Goal: Task Accomplishment & Management: Manage account settings

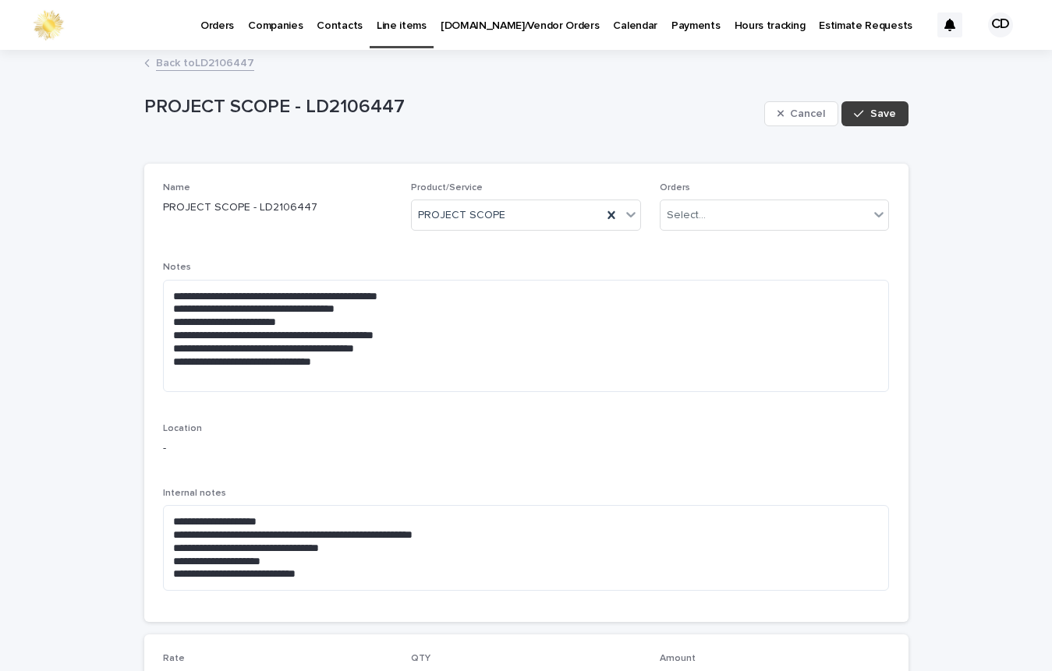
click at [886, 111] on span "Save" at bounding box center [883, 113] width 26 height 11
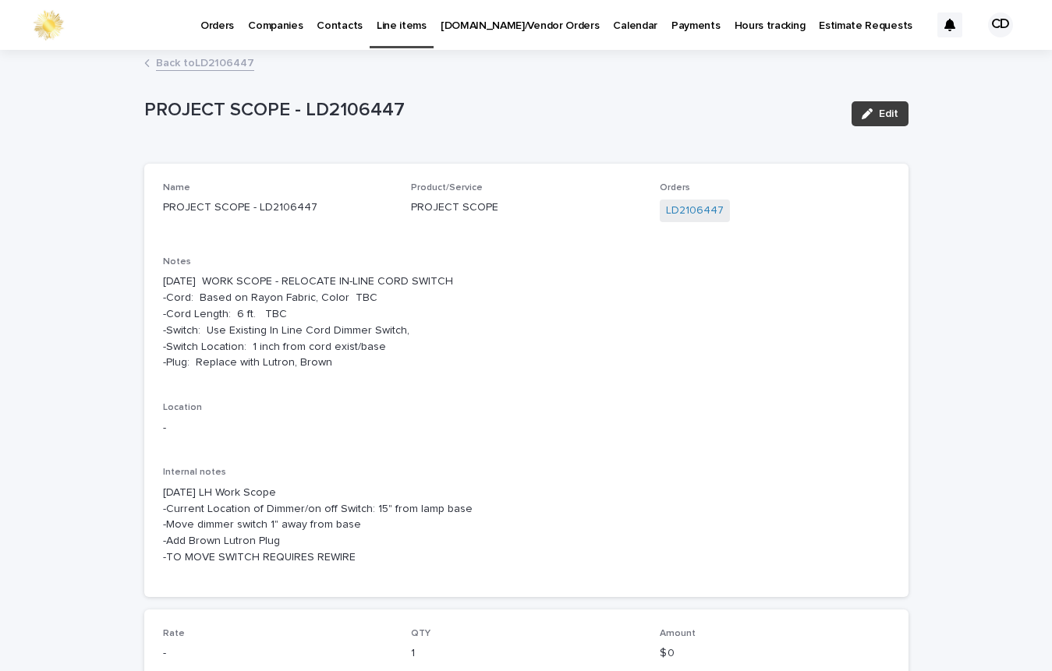
click at [890, 111] on span "Edit" at bounding box center [888, 113] width 19 height 11
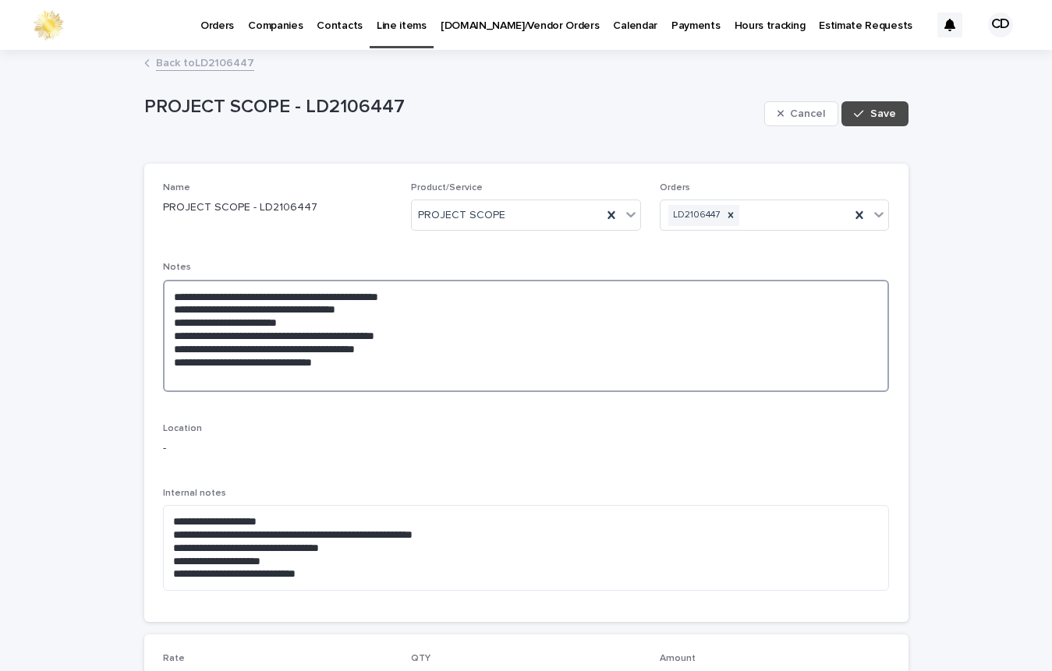
click at [166, 293] on textarea "**********" at bounding box center [526, 336] width 727 height 112
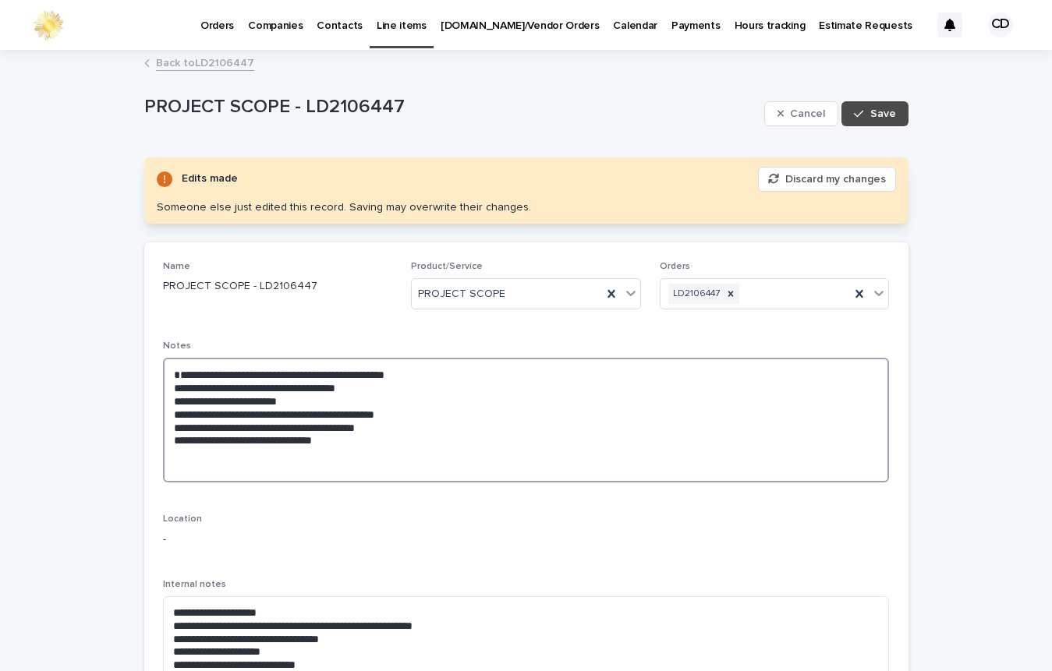
click at [203, 371] on textarea "**********" at bounding box center [526, 420] width 727 height 125
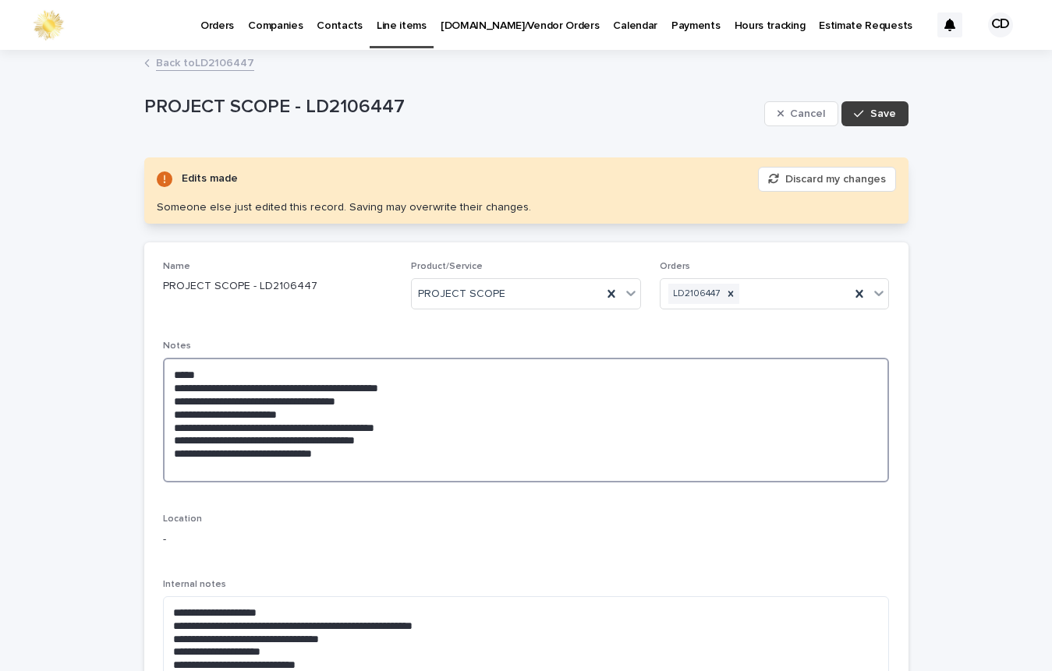
type textarea "**********"
click at [887, 113] on span "Save" at bounding box center [883, 113] width 26 height 11
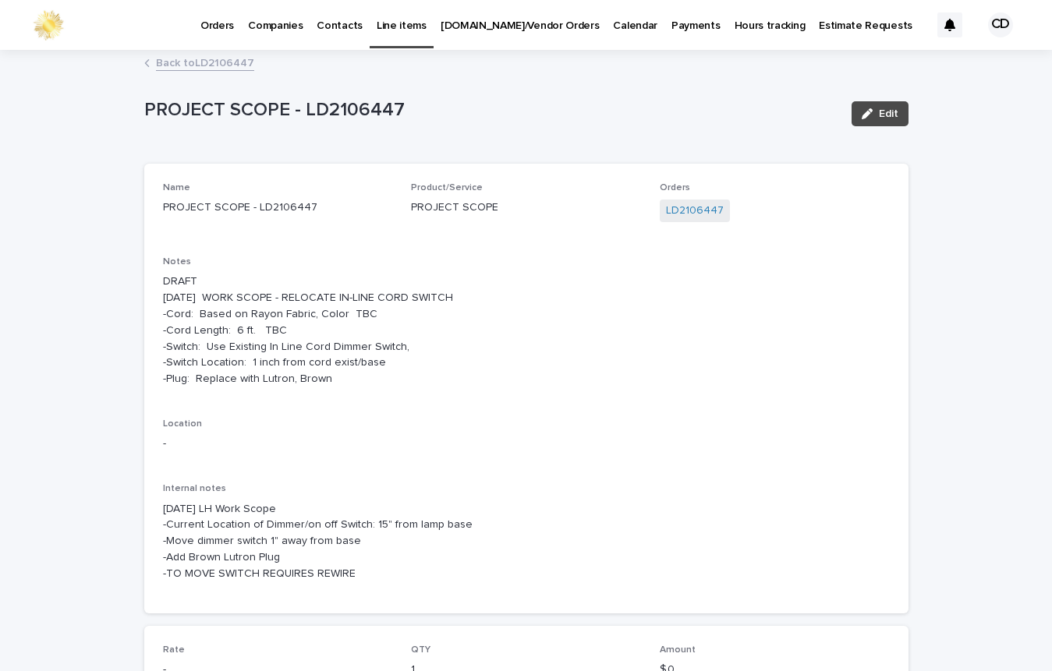
click at [210, 59] on link "Back to LD2106447" at bounding box center [205, 62] width 98 height 18
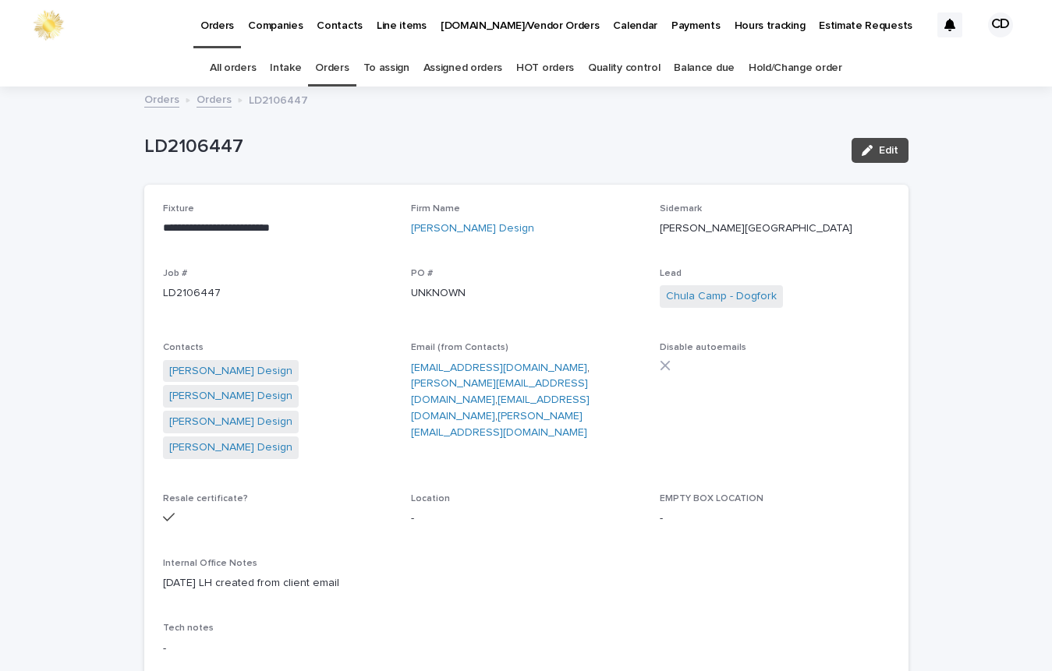
click at [329, 66] on link "Orders" at bounding box center [332, 68] width 34 height 37
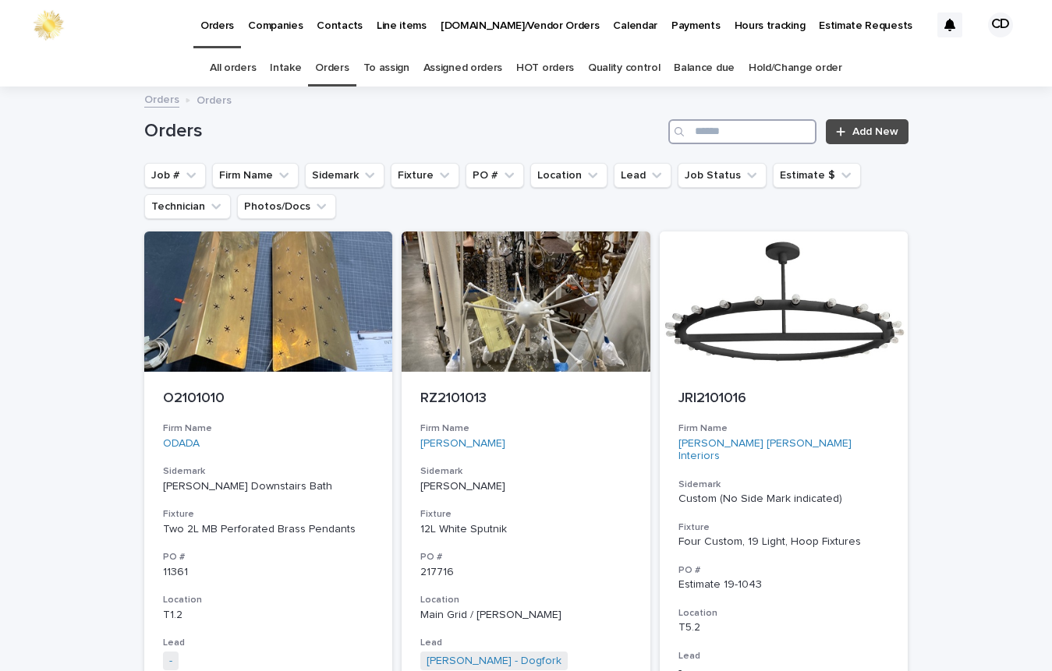
click at [769, 130] on input "Search" at bounding box center [742, 131] width 148 height 25
type input "****"
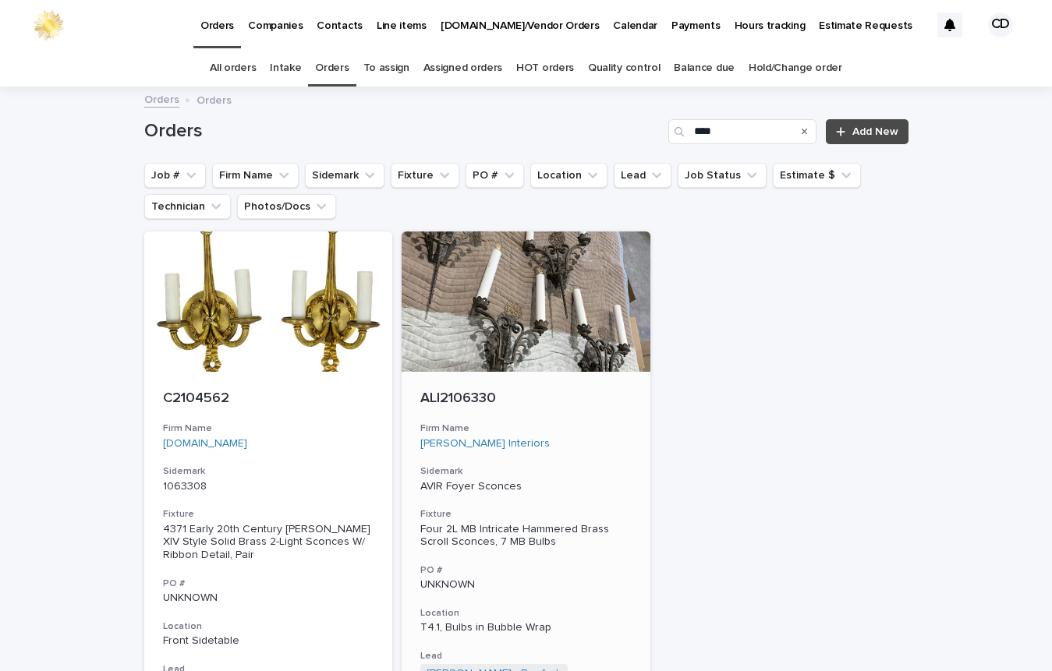
click at [561, 430] on h3 "Firm Name" at bounding box center [525, 429] width 211 height 12
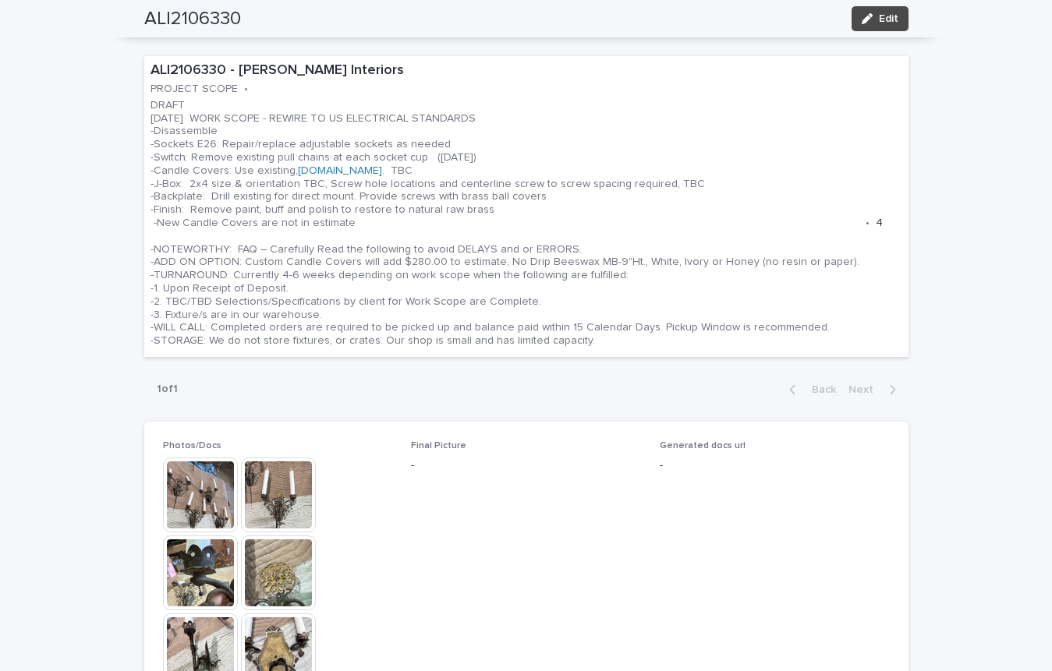
scroll to position [990, 0]
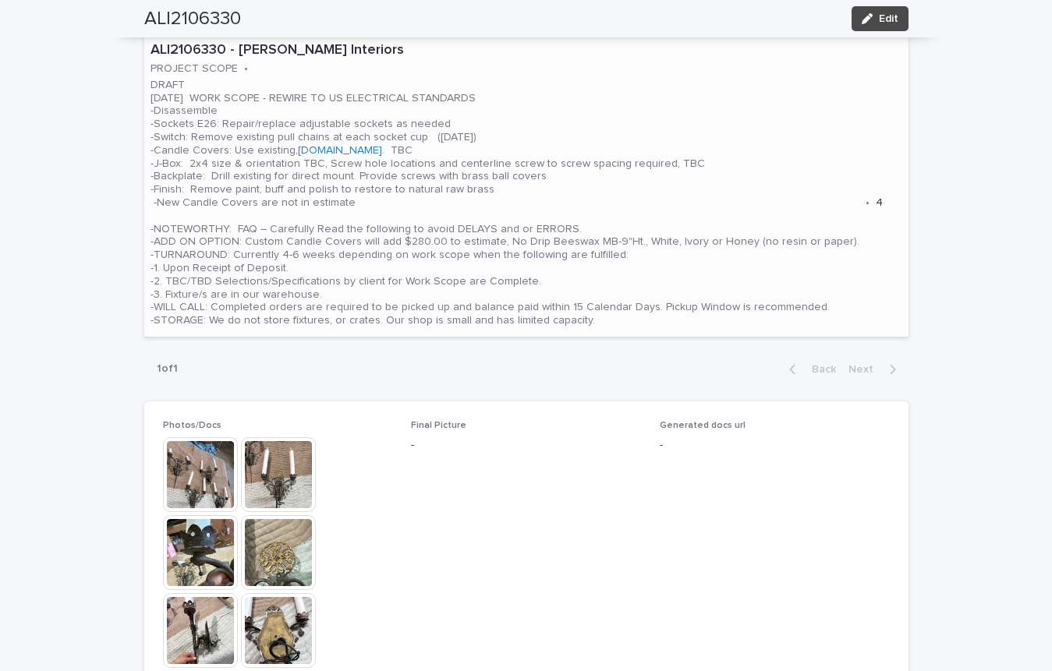
click at [732, 178] on p "DRAFT [DATE] WORK SCOPE - REWIRE TO US ELECTRICAL STANDARDS -Disassemble -Socke…" at bounding box center [504, 203] width 709 height 249
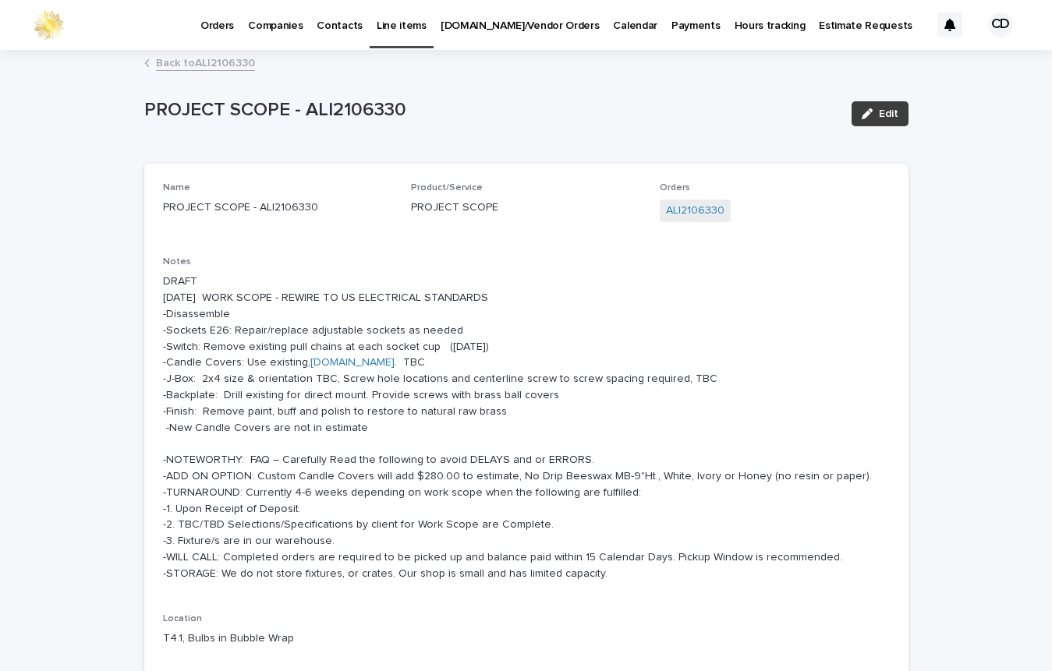
click at [885, 112] on span "Edit" at bounding box center [888, 113] width 19 height 11
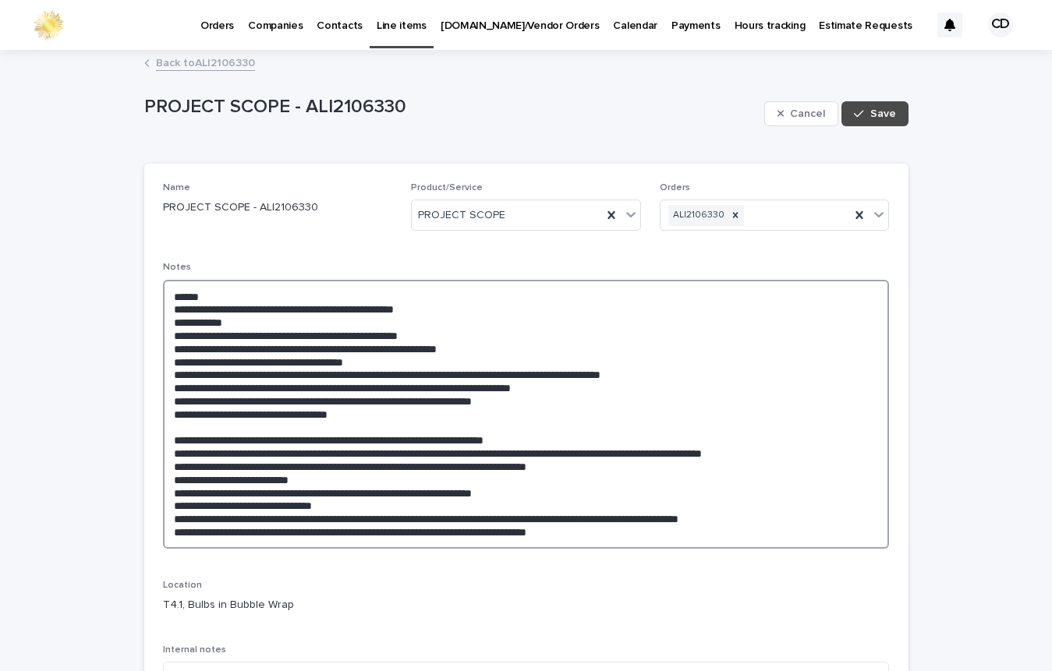
click at [496, 400] on textarea at bounding box center [526, 414] width 727 height 269
click at [468, 398] on textarea at bounding box center [526, 414] width 727 height 269
click at [424, 398] on textarea at bounding box center [526, 414] width 727 height 269
click at [508, 453] on textarea at bounding box center [526, 414] width 727 height 269
drag, startPoint x: 164, startPoint y: 456, endPoint x: 885, endPoint y: 451, distance: 721.2
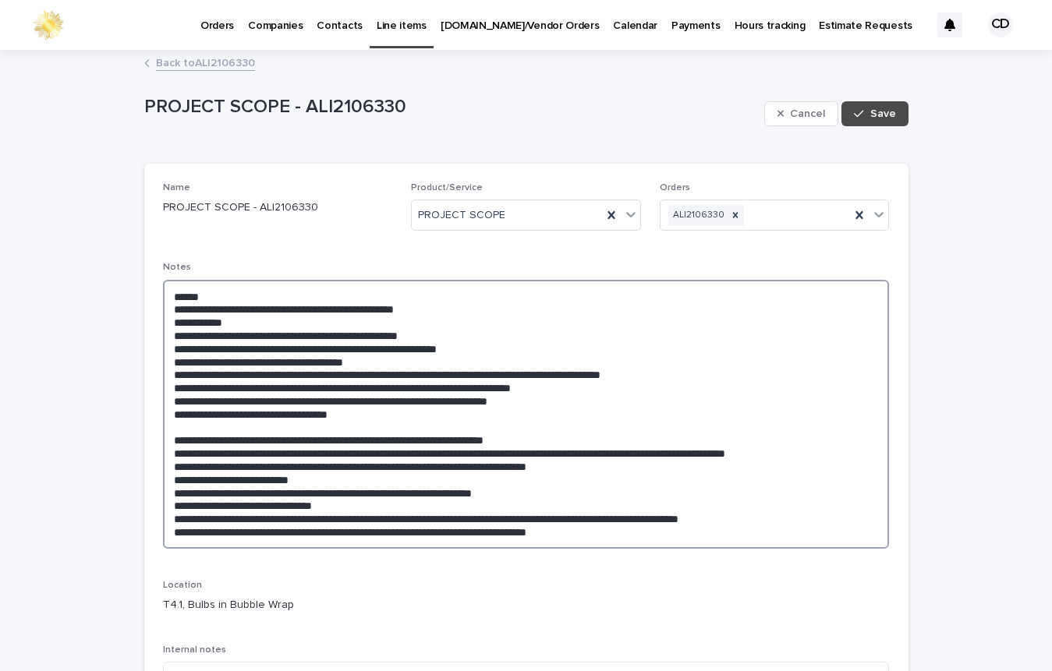
click at [885, 451] on div "**********" at bounding box center [526, 517] width 764 height 707
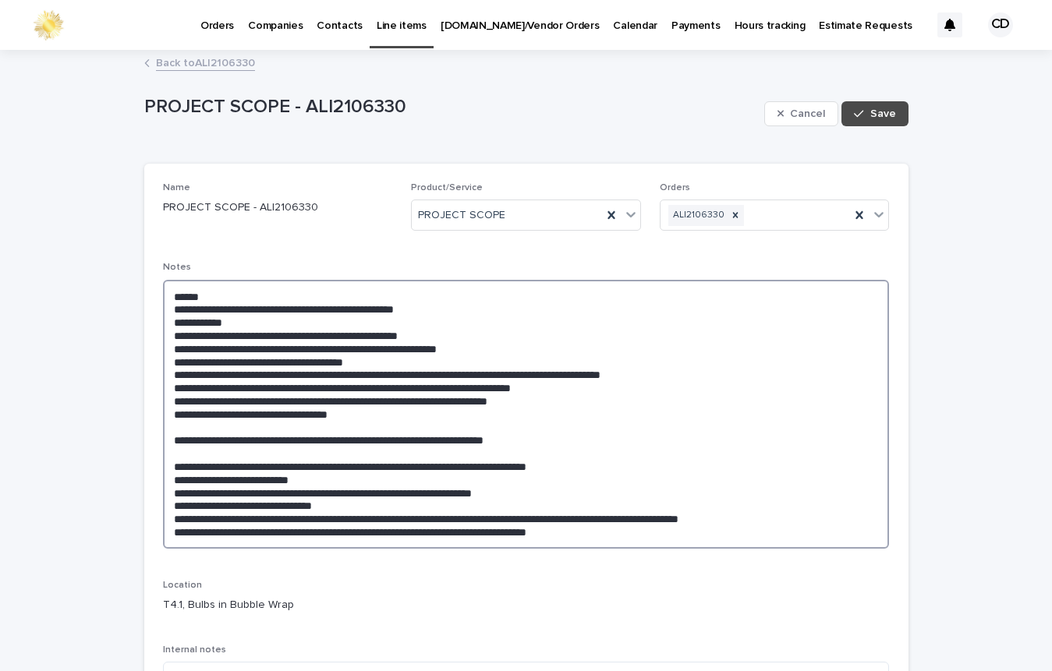
click at [384, 414] on textarea at bounding box center [526, 414] width 727 height 269
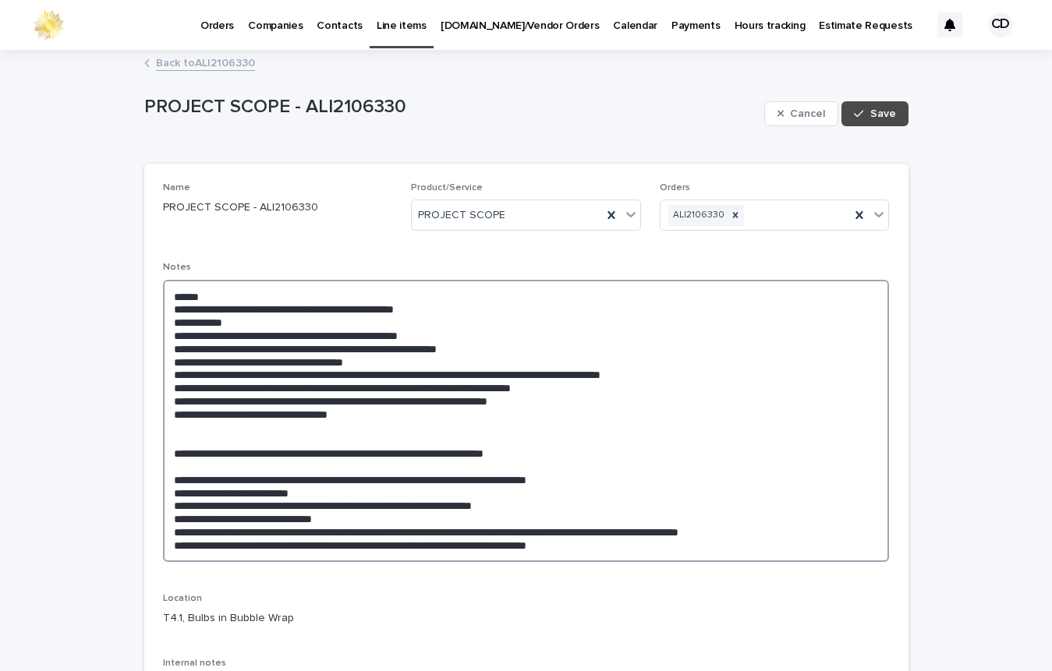
paste textarea "**********"
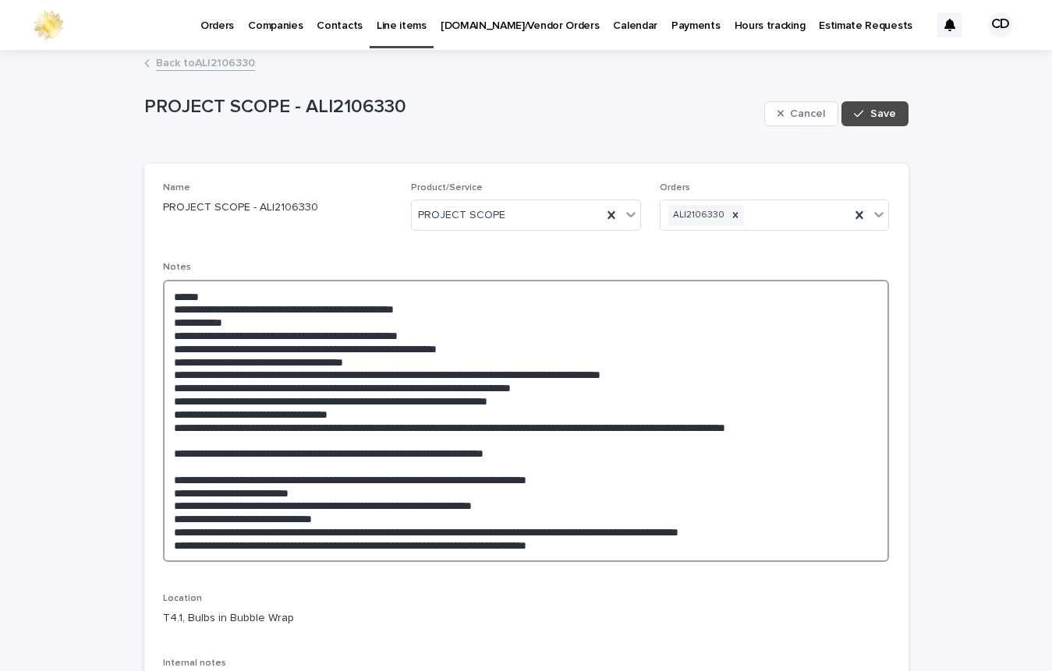
click at [171, 412] on textarea at bounding box center [526, 421] width 727 height 282
click at [186, 466] on textarea at bounding box center [526, 421] width 727 height 282
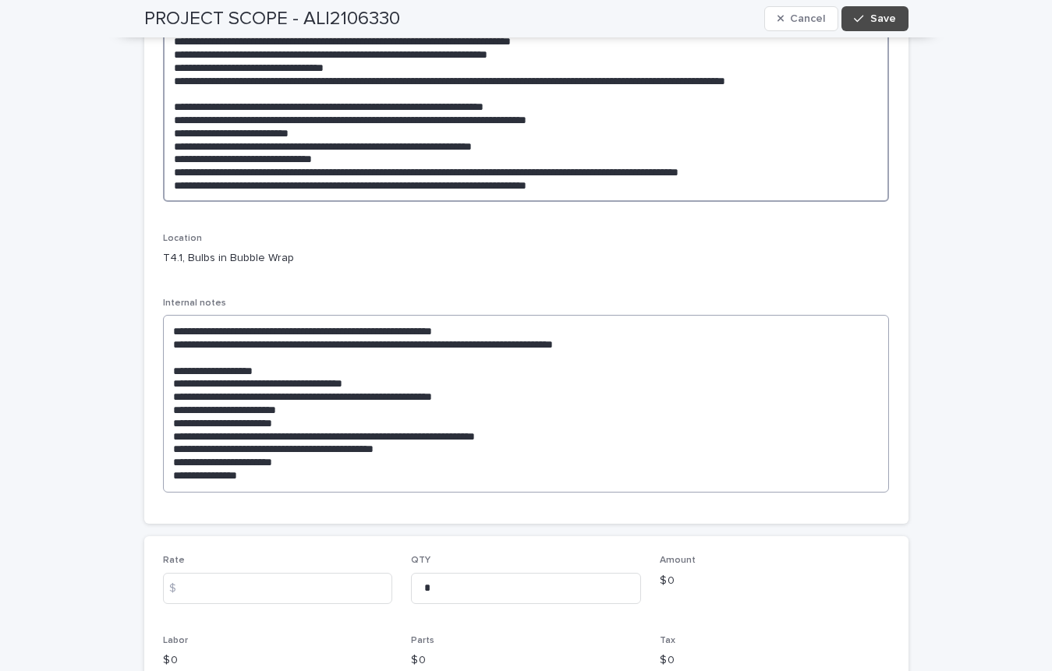
scroll to position [352, 0]
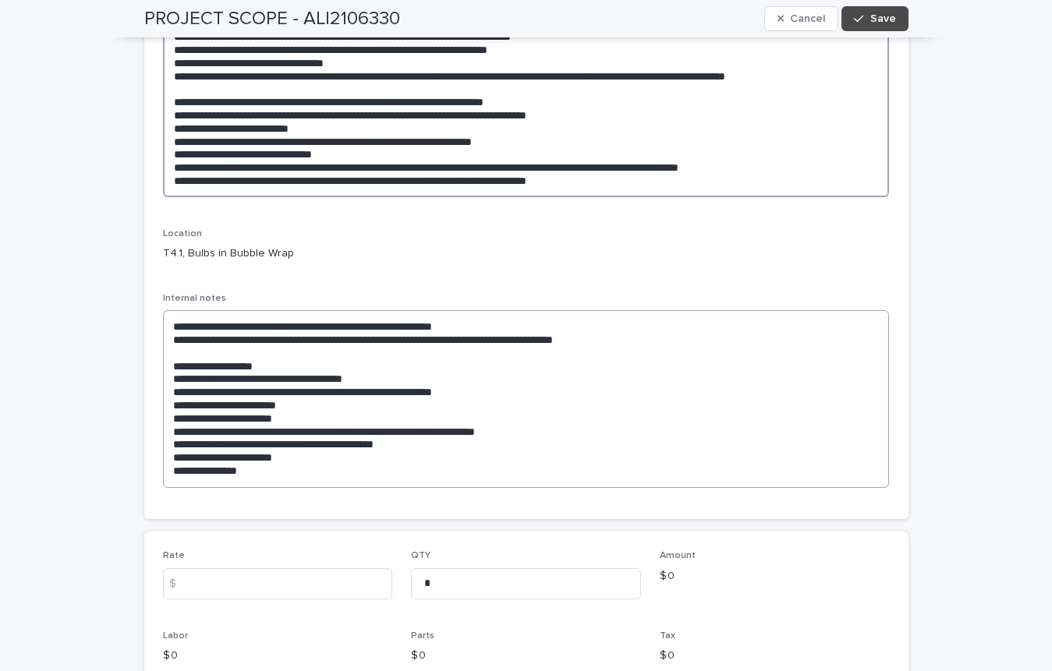
type textarea "**********"
click at [168, 327] on textarea "**********" at bounding box center [526, 399] width 727 height 178
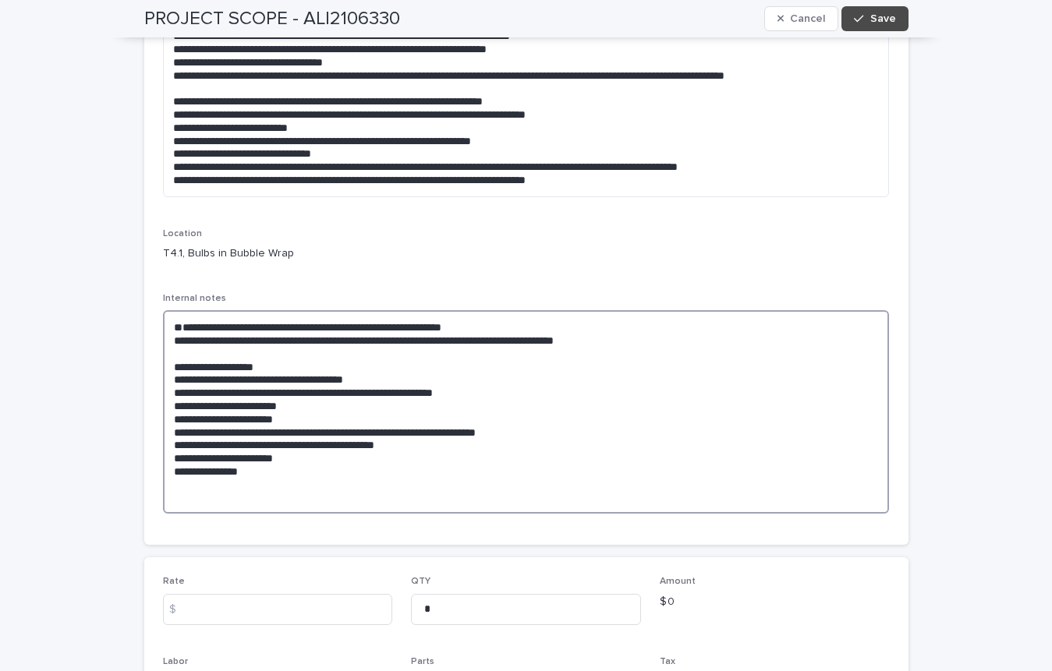
click at [236, 326] on textarea "**********" at bounding box center [526, 411] width 727 height 203
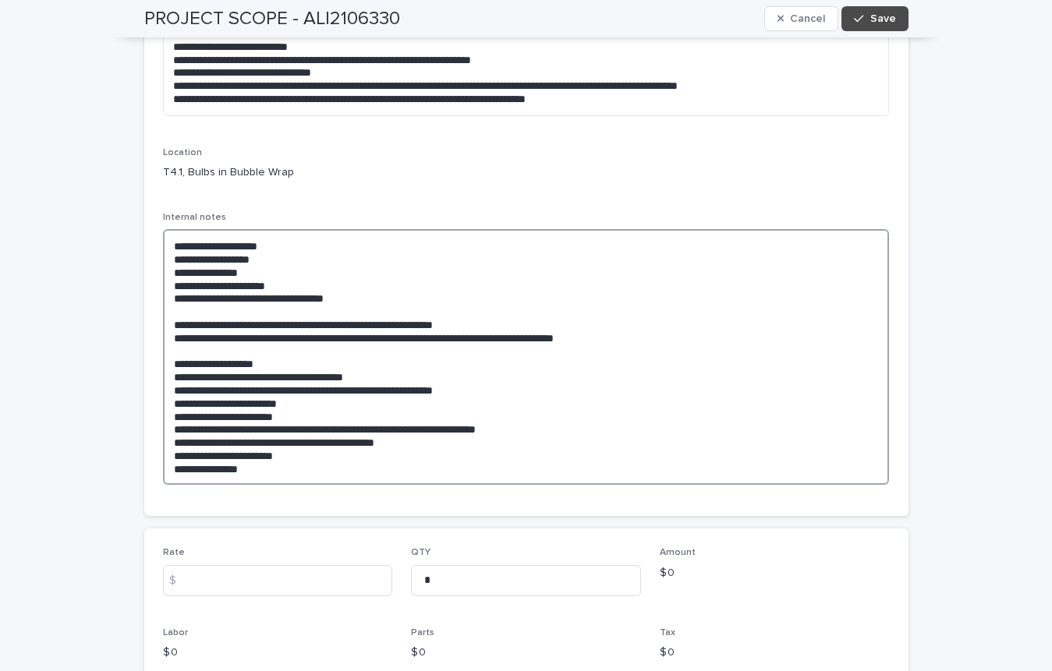
scroll to position [435, 0]
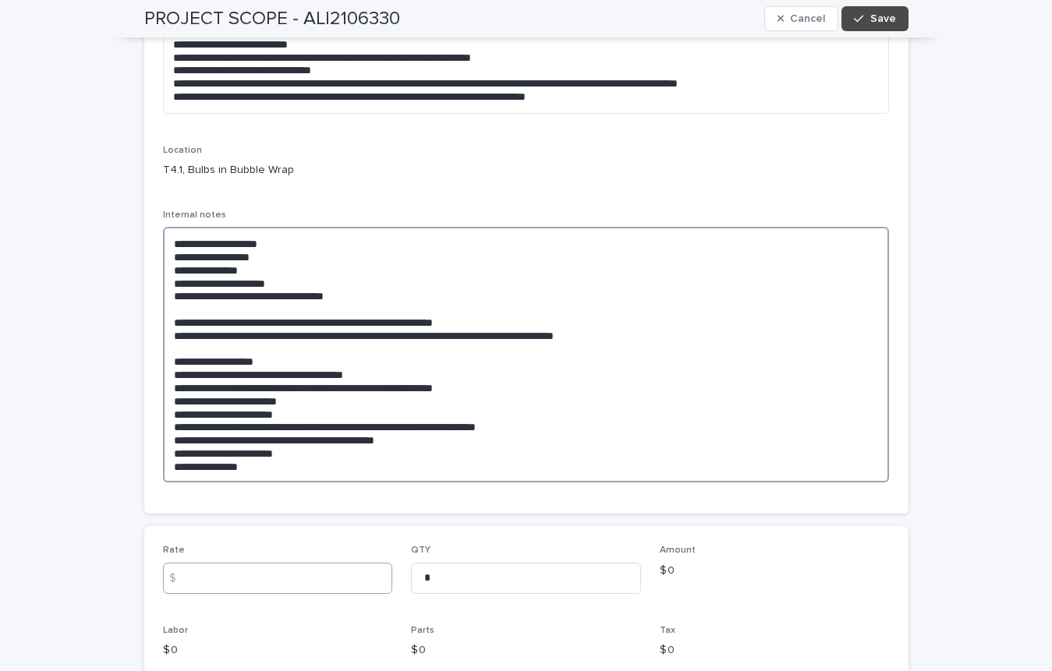
type textarea "**********"
click at [207, 575] on input at bounding box center [278, 578] width 230 height 31
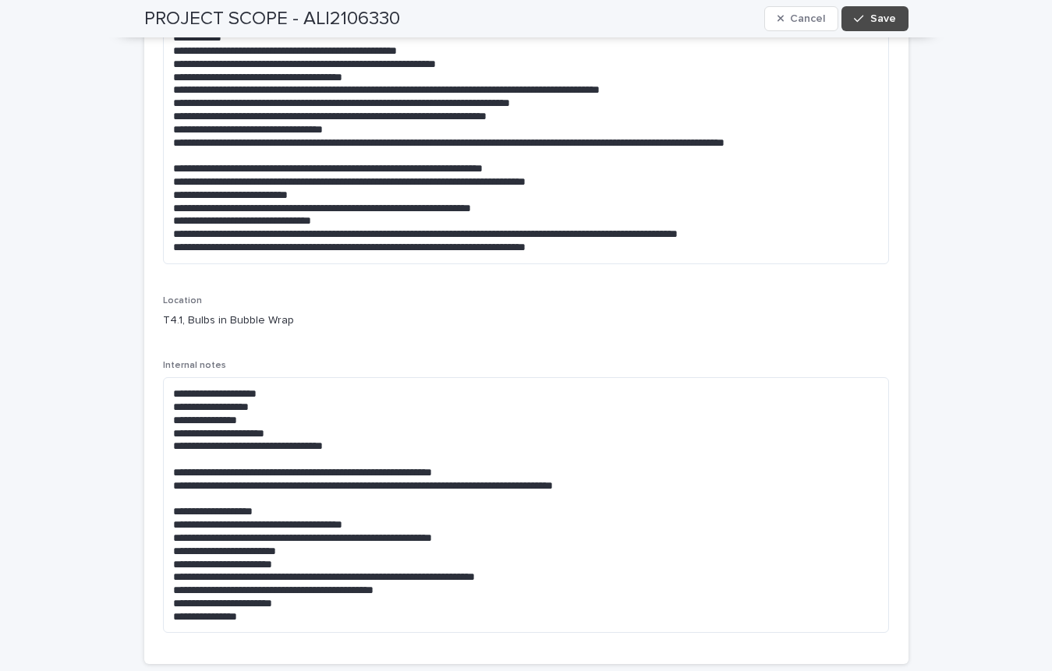
scroll to position [283, 0]
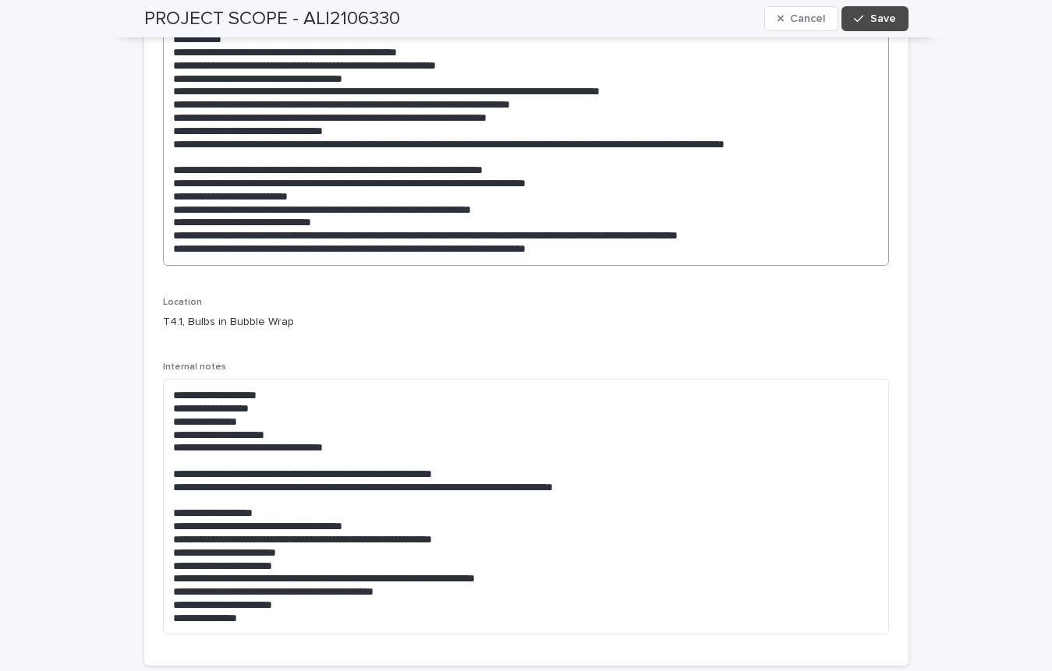
type input "*******"
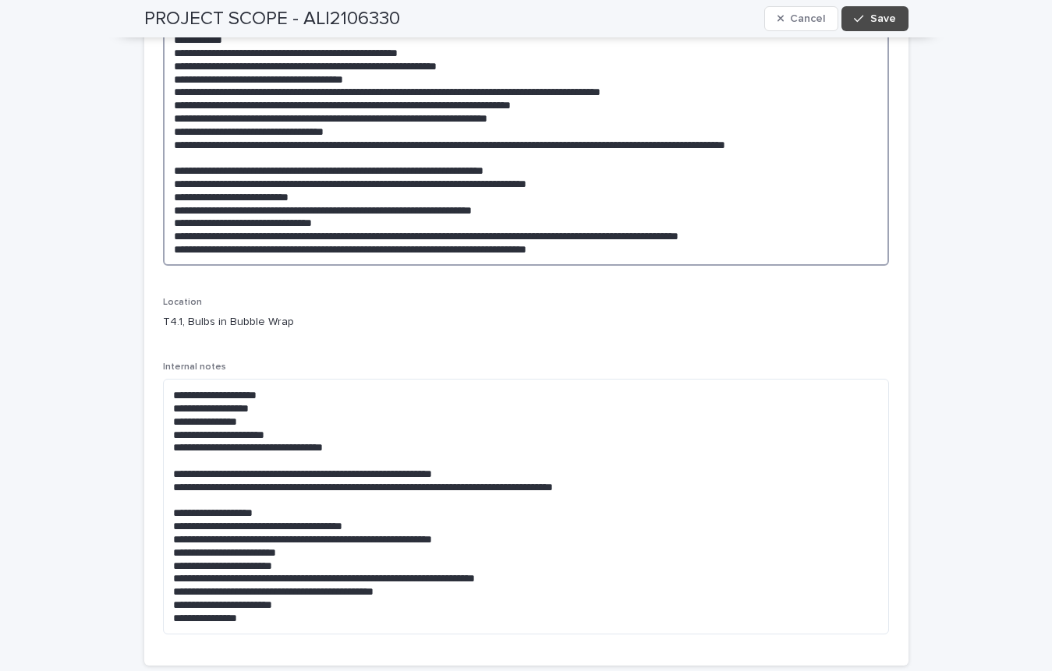
click at [326, 156] on textarea at bounding box center [526, 131] width 727 height 269
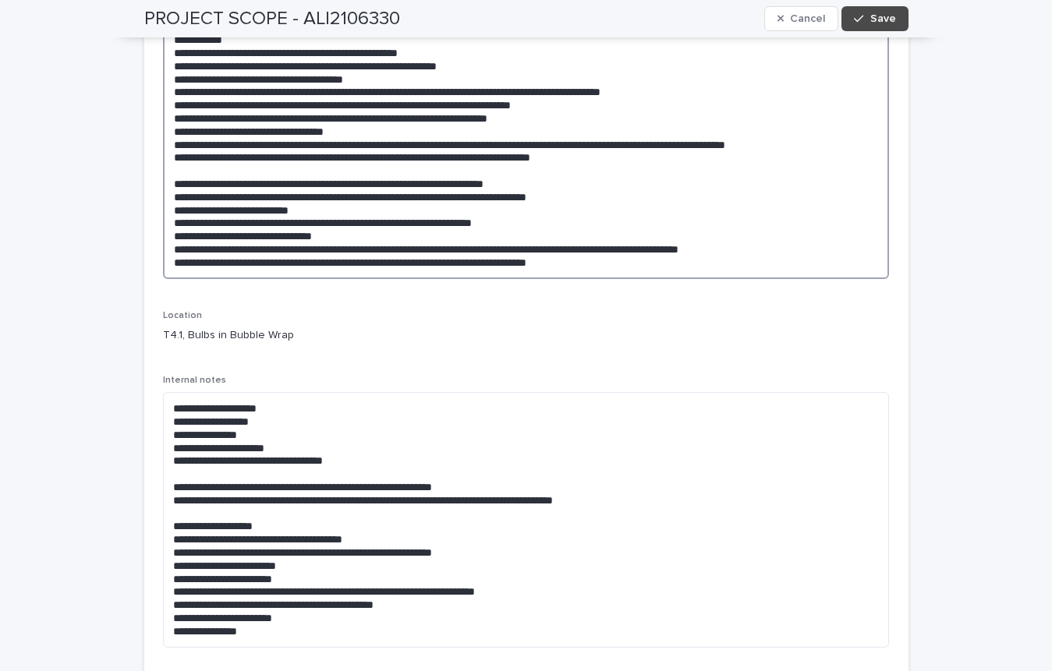
click at [490, 158] on textarea at bounding box center [526, 138] width 727 height 282
click at [375, 143] on textarea at bounding box center [526, 138] width 727 height 282
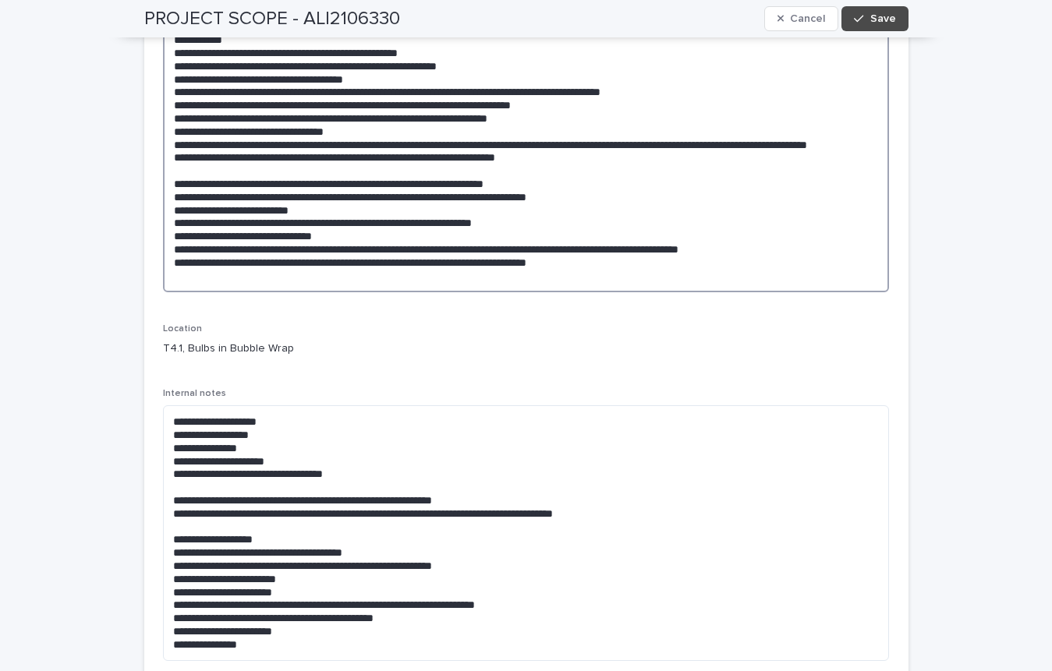
click at [517, 140] on textarea at bounding box center [526, 145] width 727 height 296
click at [847, 141] on textarea at bounding box center [526, 145] width 727 height 296
click at [249, 155] on textarea at bounding box center [526, 145] width 727 height 296
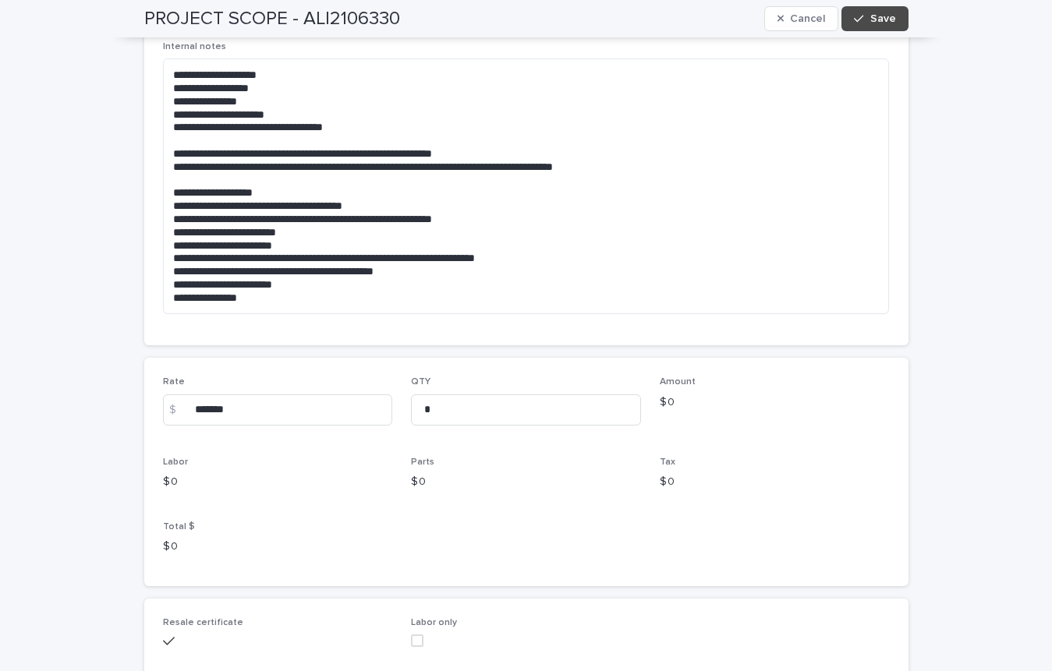
scroll to position [681, 0]
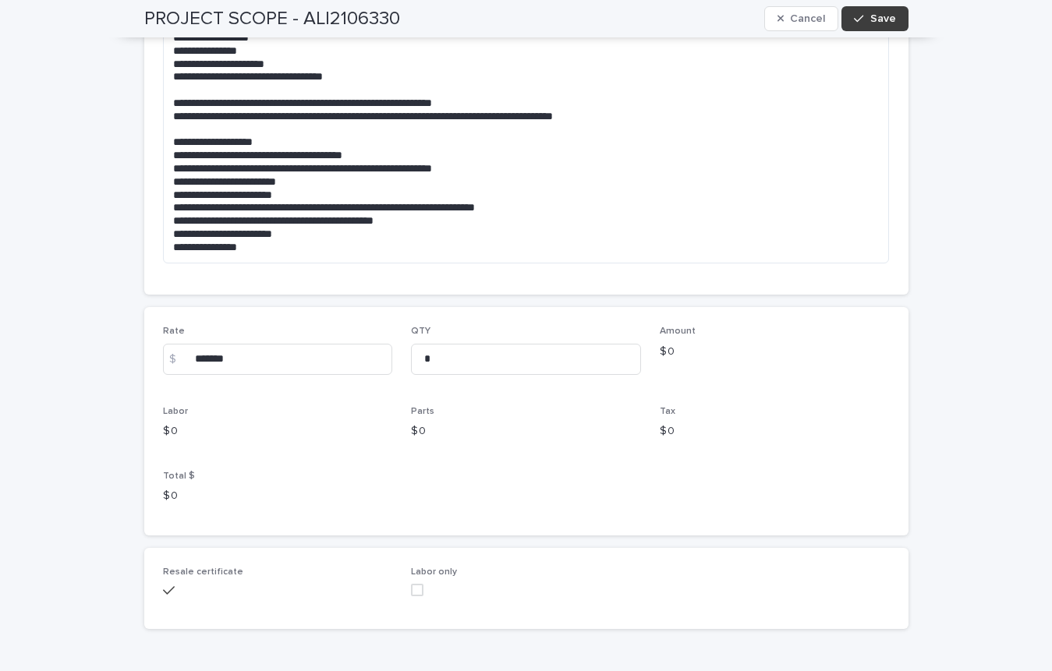
type textarea "**********"
click at [887, 19] on span "Save" at bounding box center [883, 18] width 26 height 11
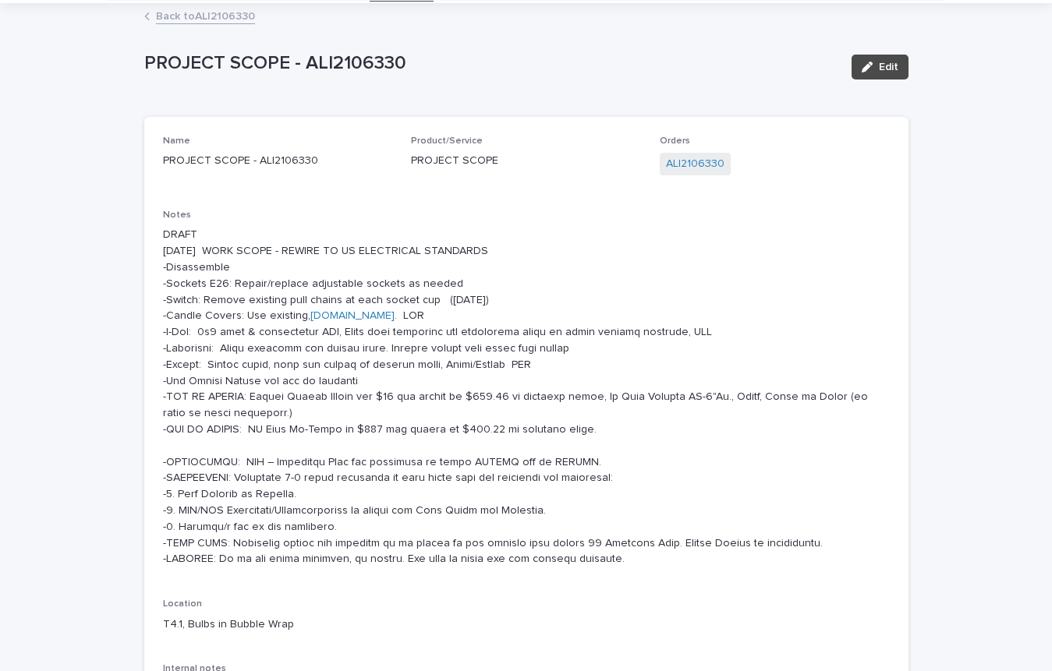
scroll to position [0, 0]
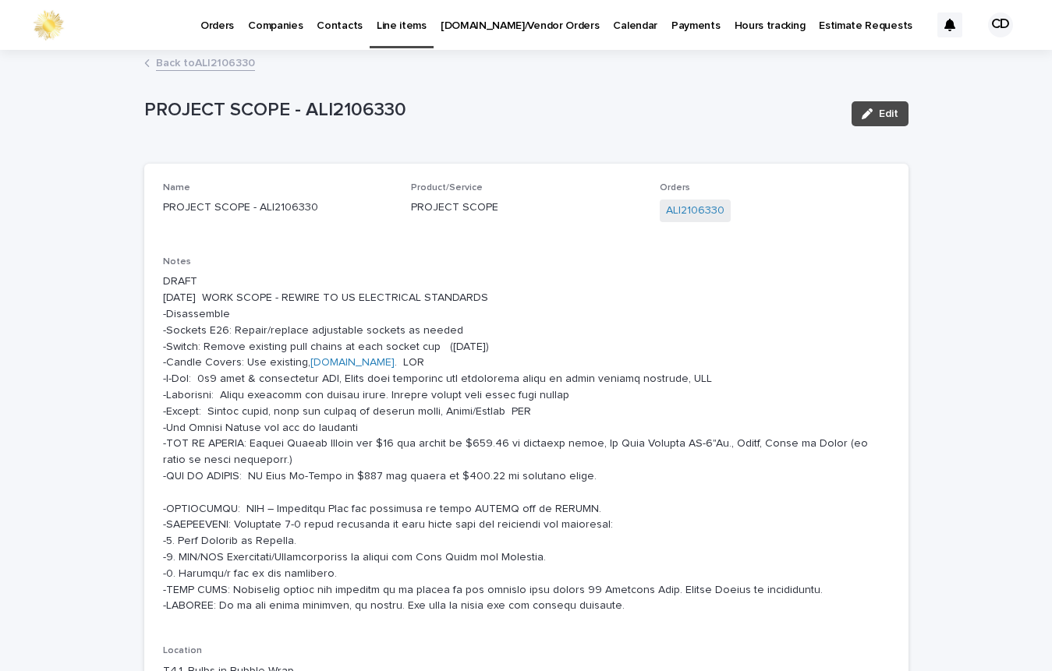
click at [514, 414] on p "DRAFT [DATE] WORK SCOPE - REWIRE TO US ELECTRICAL STANDARDS -Disassemble -Socke…" at bounding box center [526, 444] width 727 height 341
click at [891, 111] on span "Edit" at bounding box center [888, 113] width 19 height 11
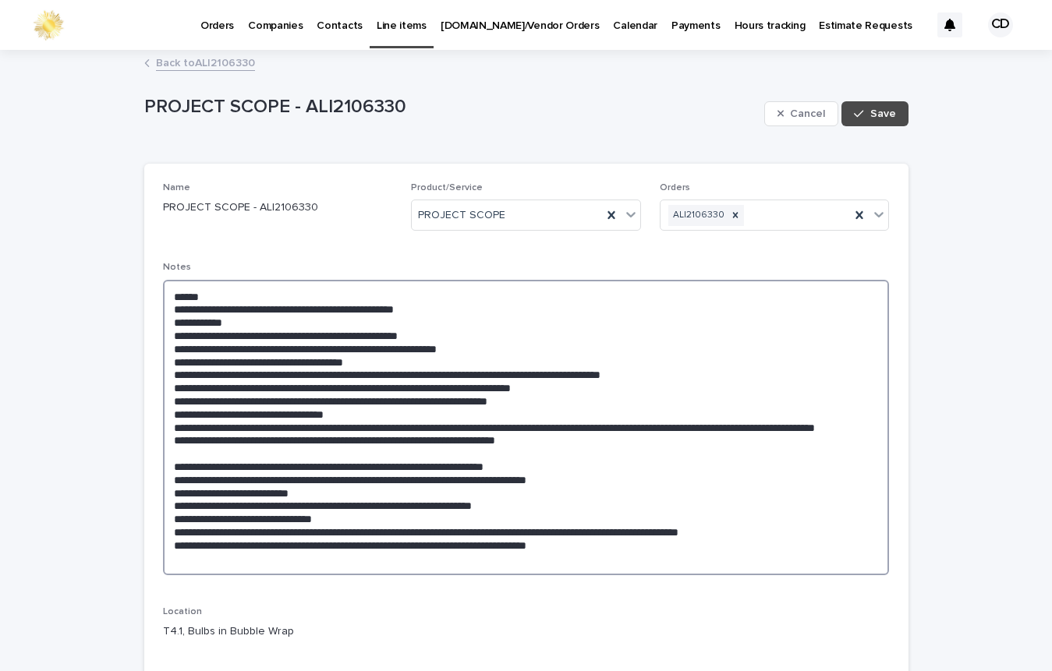
click at [523, 402] on textarea at bounding box center [526, 428] width 727 height 296
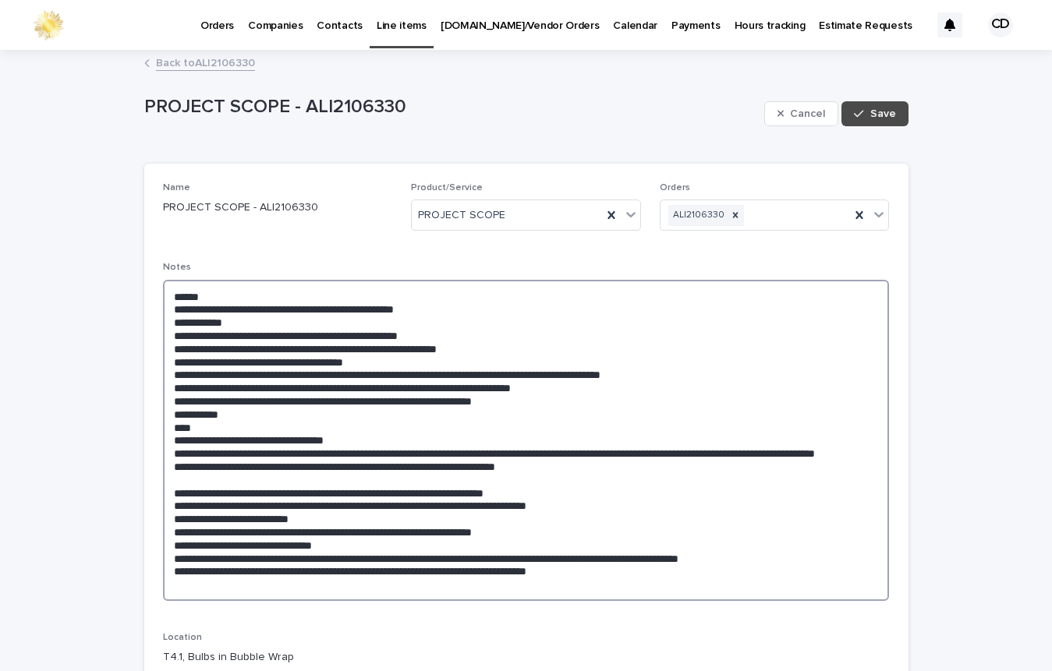
click at [338, 454] on textarea at bounding box center [526, 440] width 727 height 321
type textarea "**********"
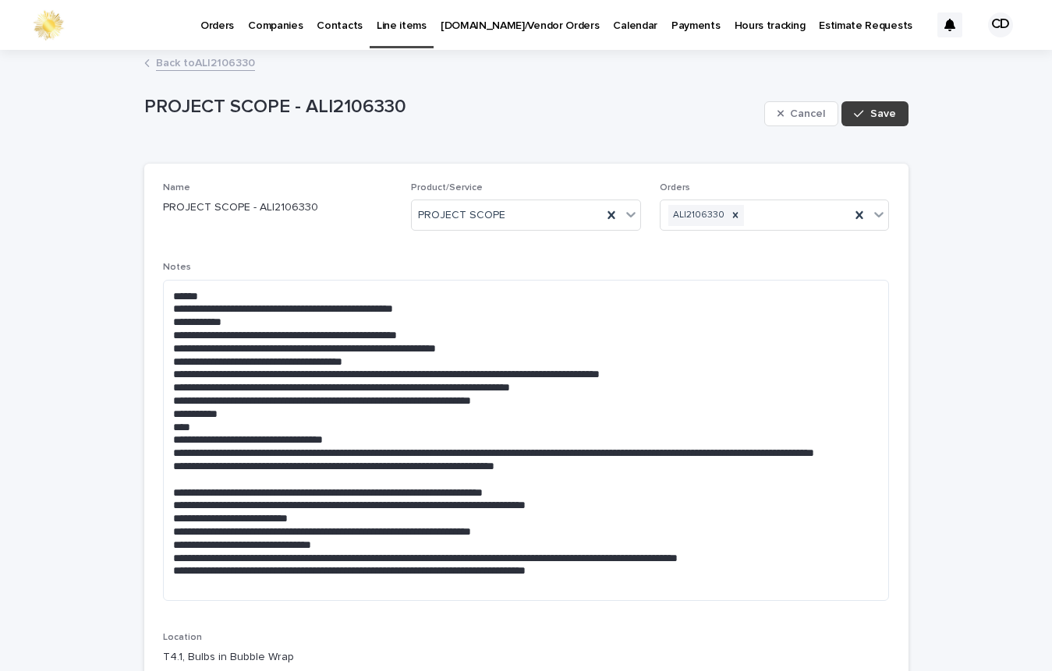
click at [875, 108] on span "Save" at bounding box center [883, 113] width 26 height 11
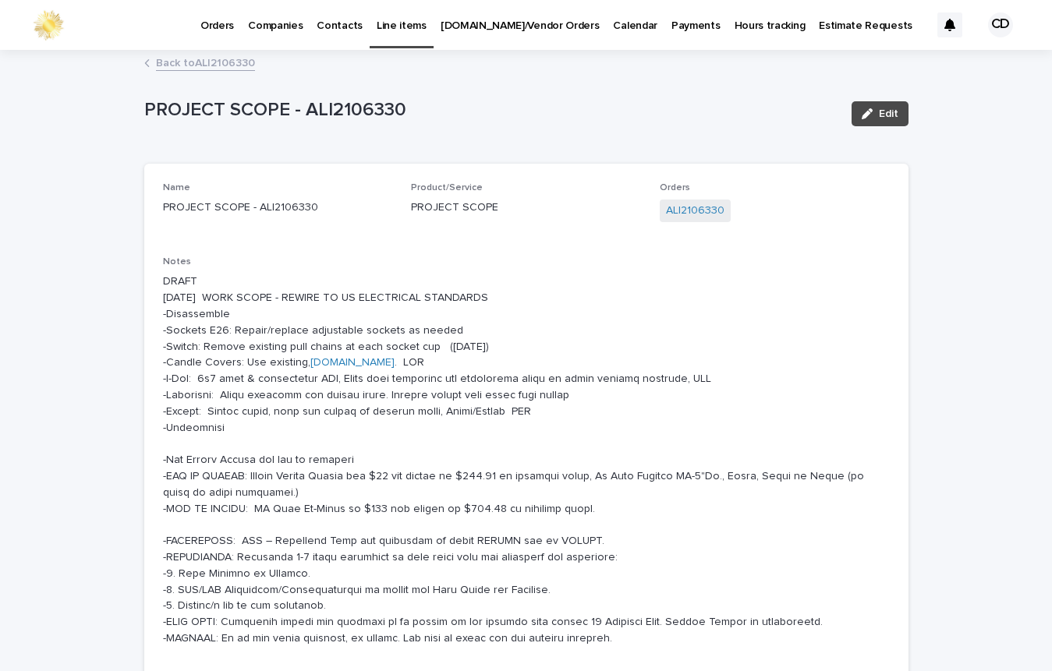
click at [228, 62] on link "Back to ALI2106330" at bounding box center [205, 62] width 99 height 18
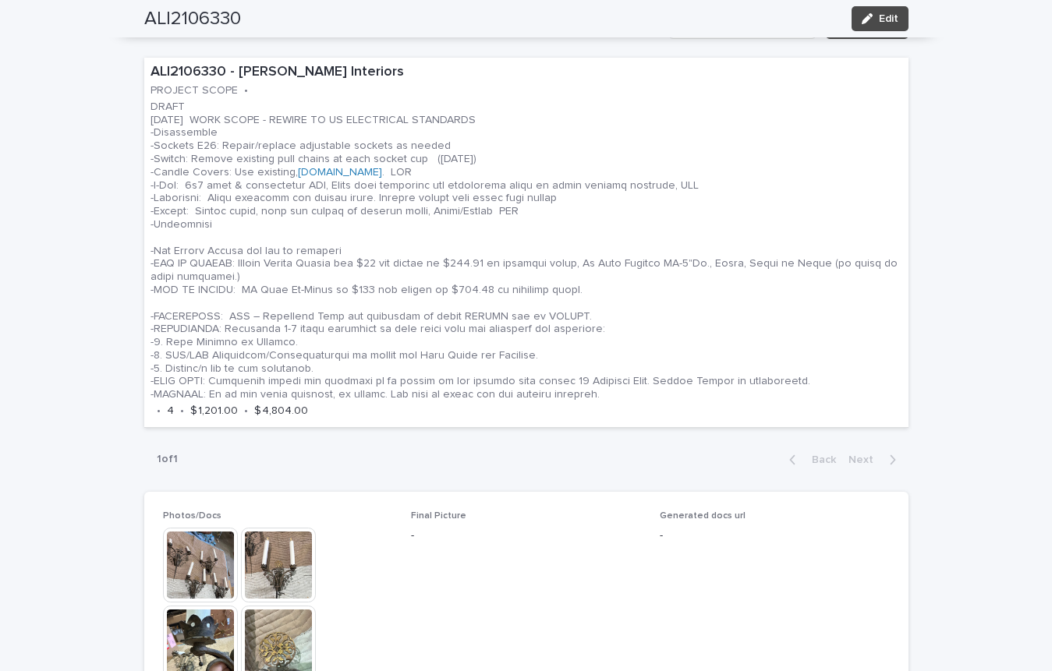
scroll to position [961, 0]
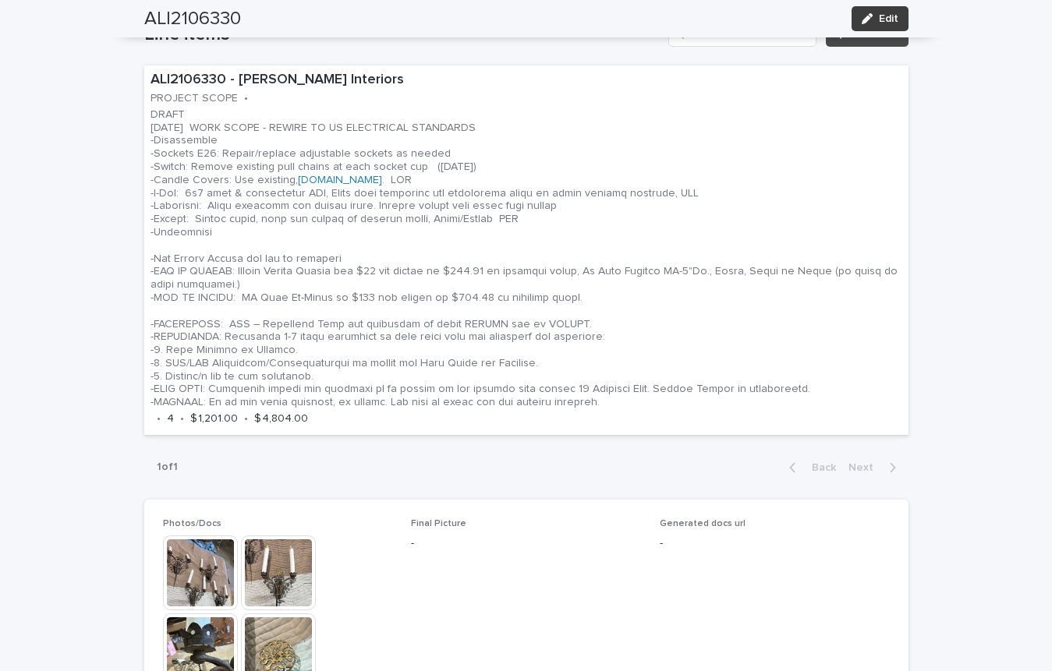
click at [886, 16] on span "Edit" at bounding box center [888, 18] width 19 height 11
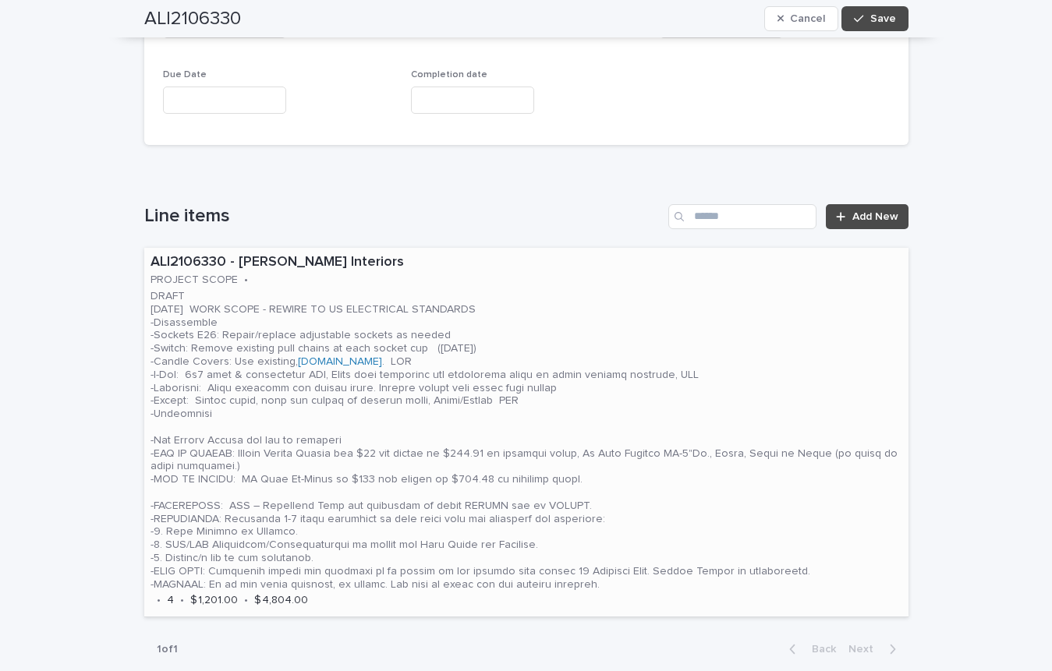
click at [590, 334] on p "DRAFT [DATE] WORK SCOPE - REWIRE TO US ELECTRICAL STANDARDS -Disassemble -Socke…" at bounding box center [526, 440] width 752 height 301
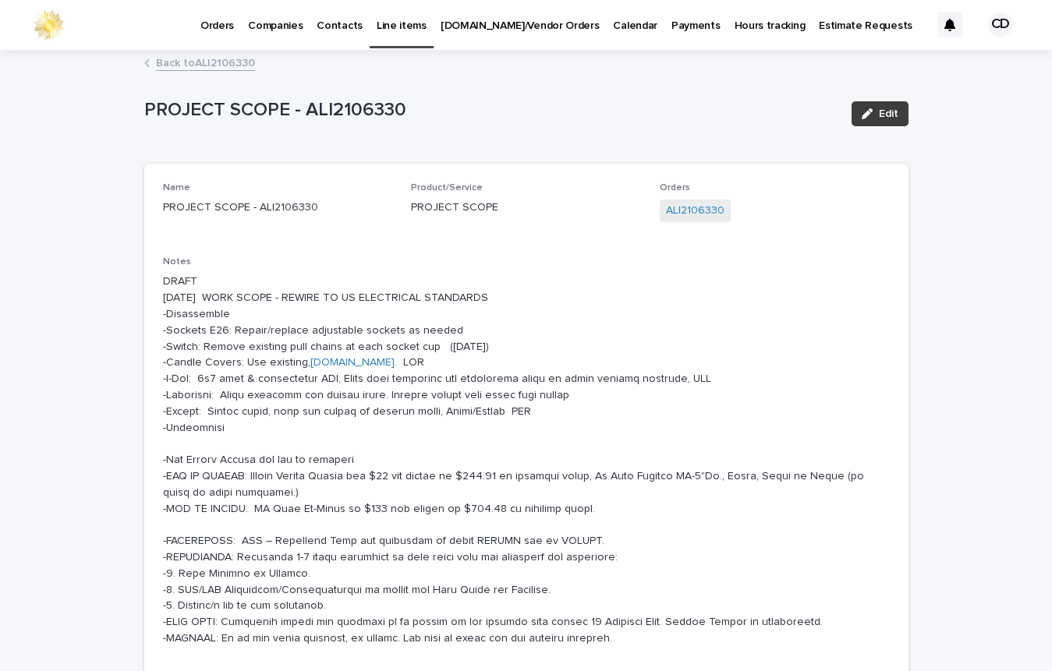
click at [885, 111] on span "Edit" at bounding box center [888, 113] width 19 height 11
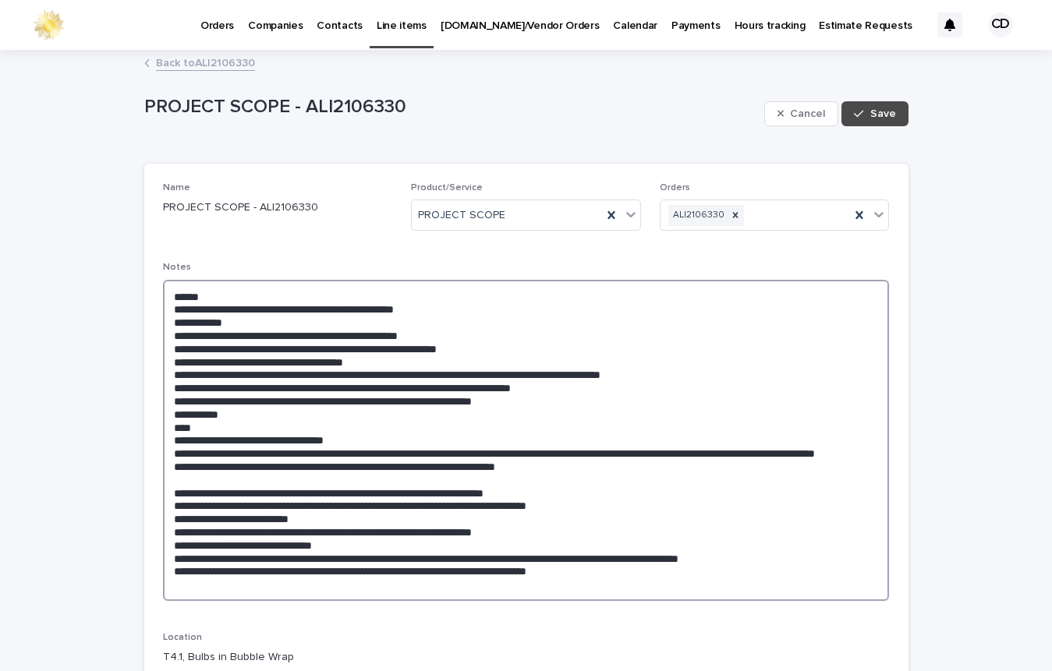
click at [310, 372] on textarea at bounding box center [526, 440] width 727 height 321
click at [342, 373] on textarea at bounding box center [526, 440] width 727 height 321
click at [676, 374] on textarea at bounding box center [526, 440] width 727 height 321
type textarea "**********"
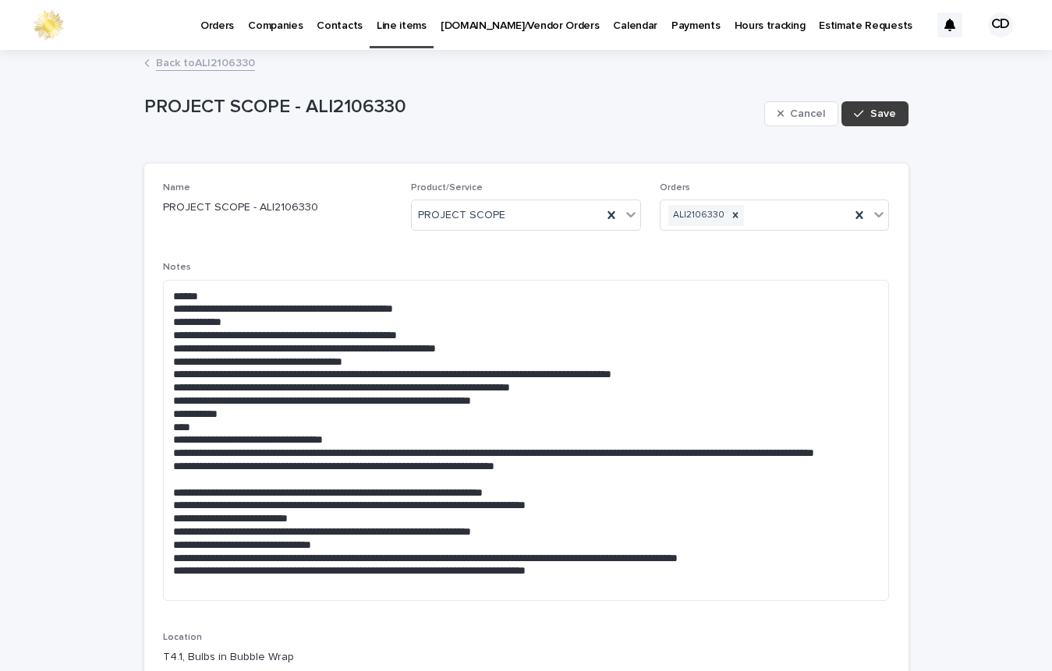
click at [876, 114] on span "Save" at bounding box center [883, 113] width 26 height 11
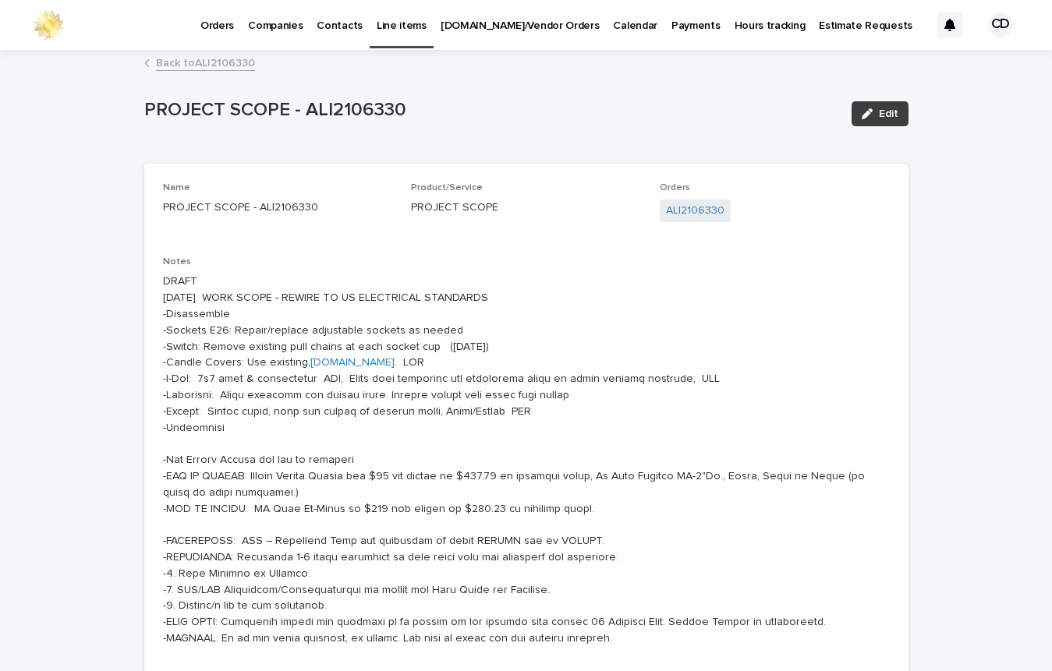
click at [892, 112] on button "Edit" at bounding box center [879, 113] width 57 height 25
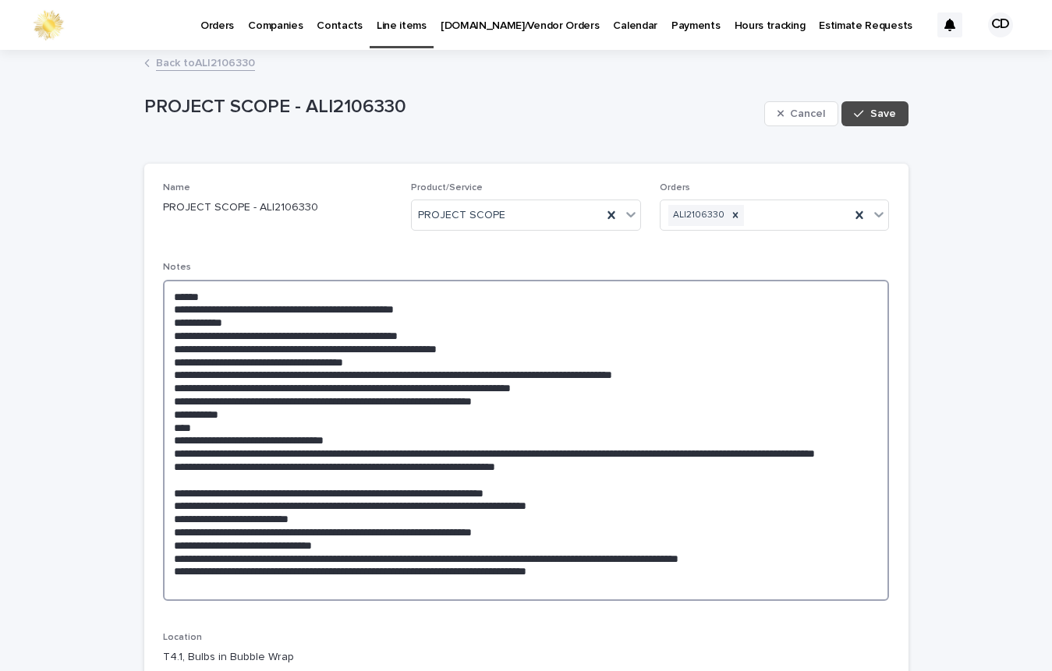
click at [373, 441] on textarea at bounding box center [526, 440] width 727 height 321
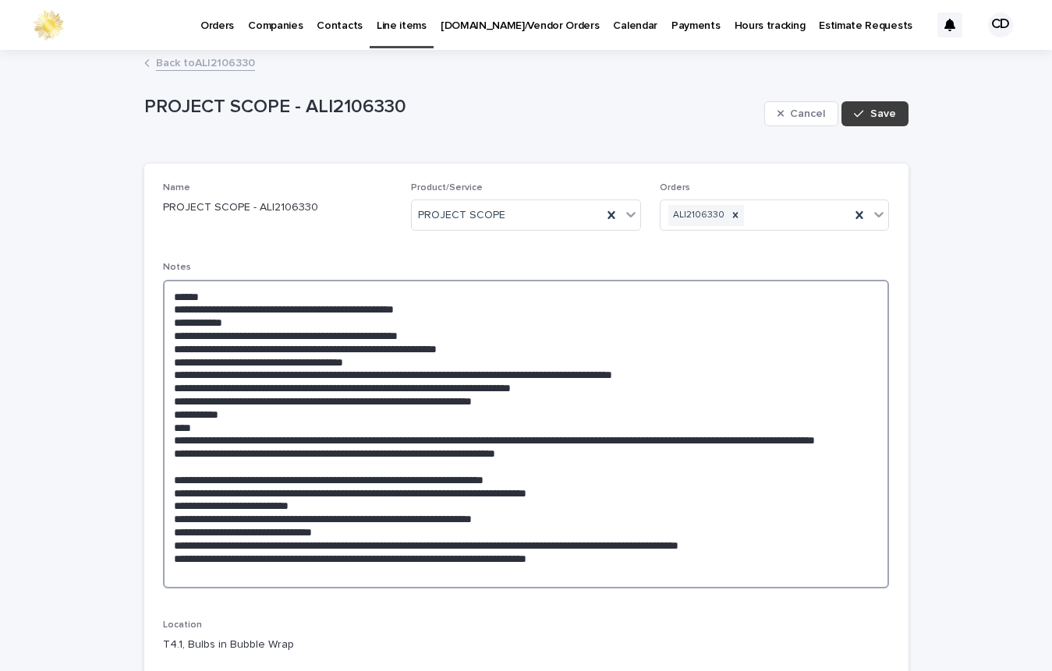
type textarea "**********"
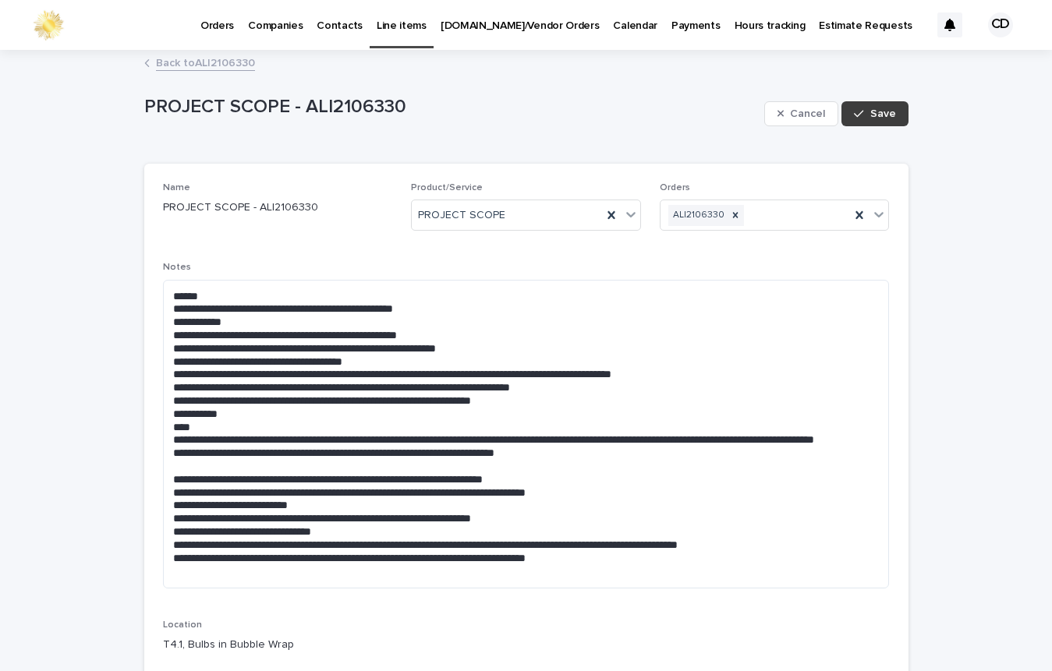
click at [883, 111] on span "Save" at bounding box center [883, 113] width 26 height 11
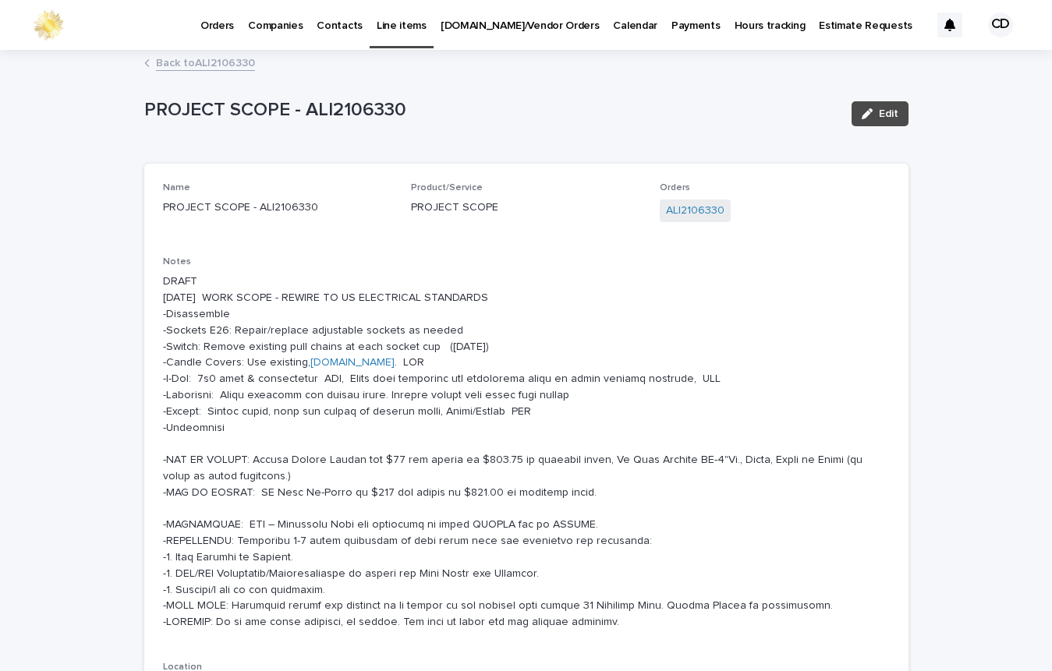
click at [206, 60] on link "Back to ALI2106330" at bounding box center [205, 62] width 99 height 18
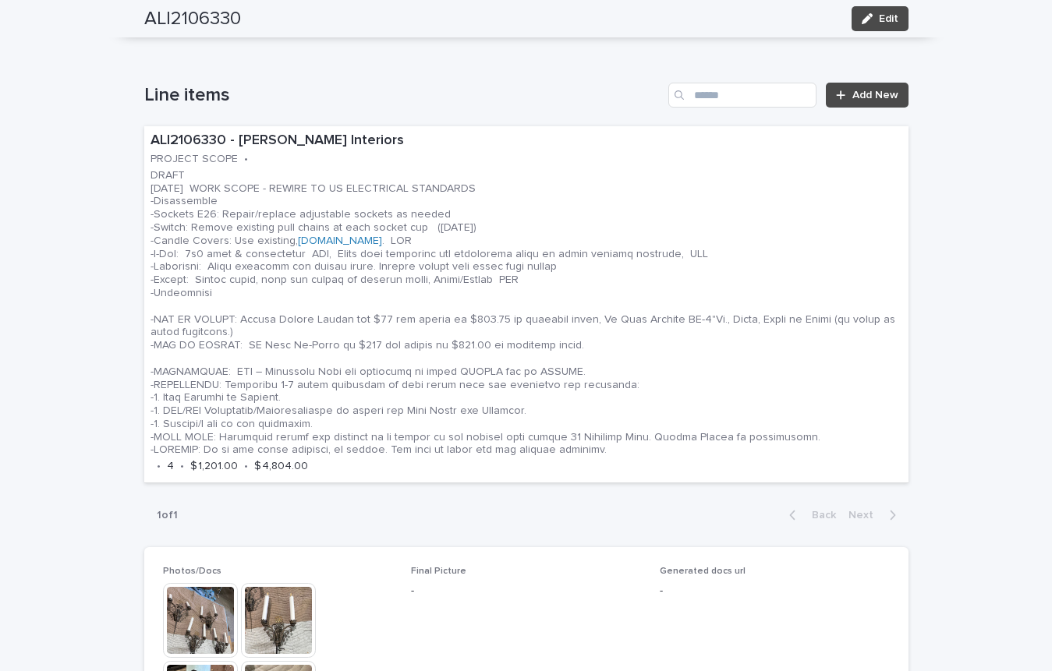
scroll to position [1076, 0]
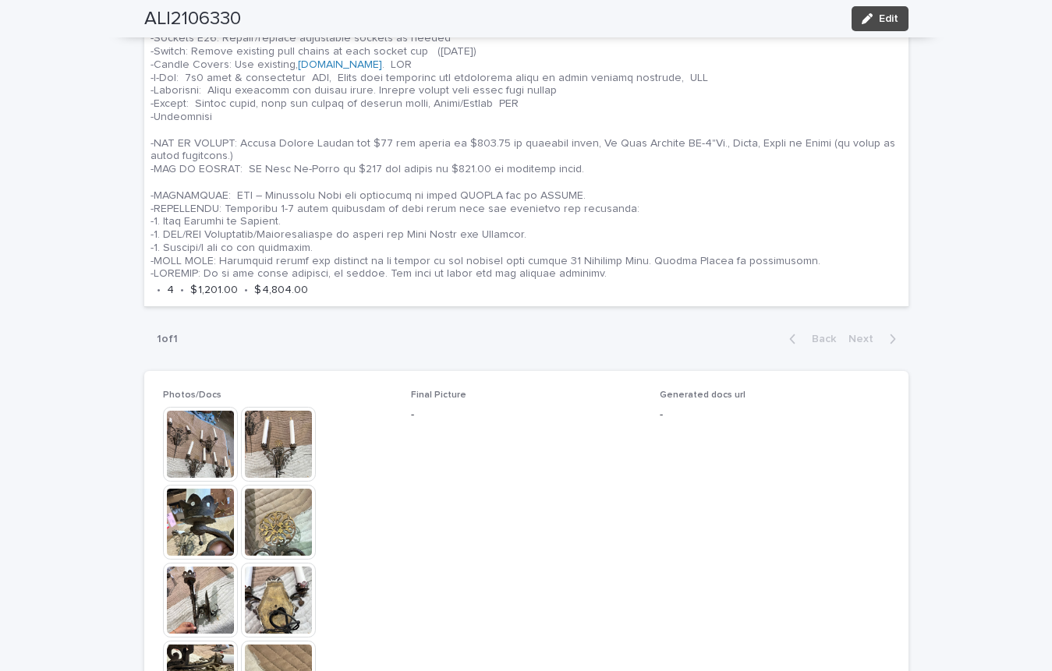
drag, startPoint x: 887, startPoint y: 17, endPoint x: 930, endPoint y: 212, distance: 199.8
click at [887, 17] on span "Edit" at bounding box center [888, 18] width 19 height 11
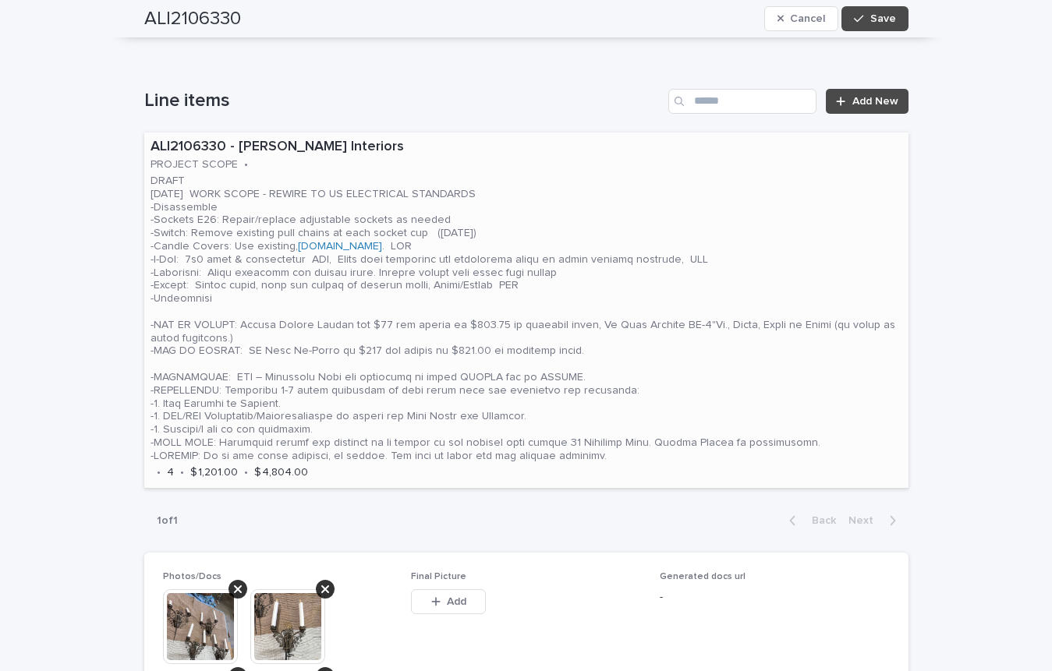
scroll to position [1249, 0]
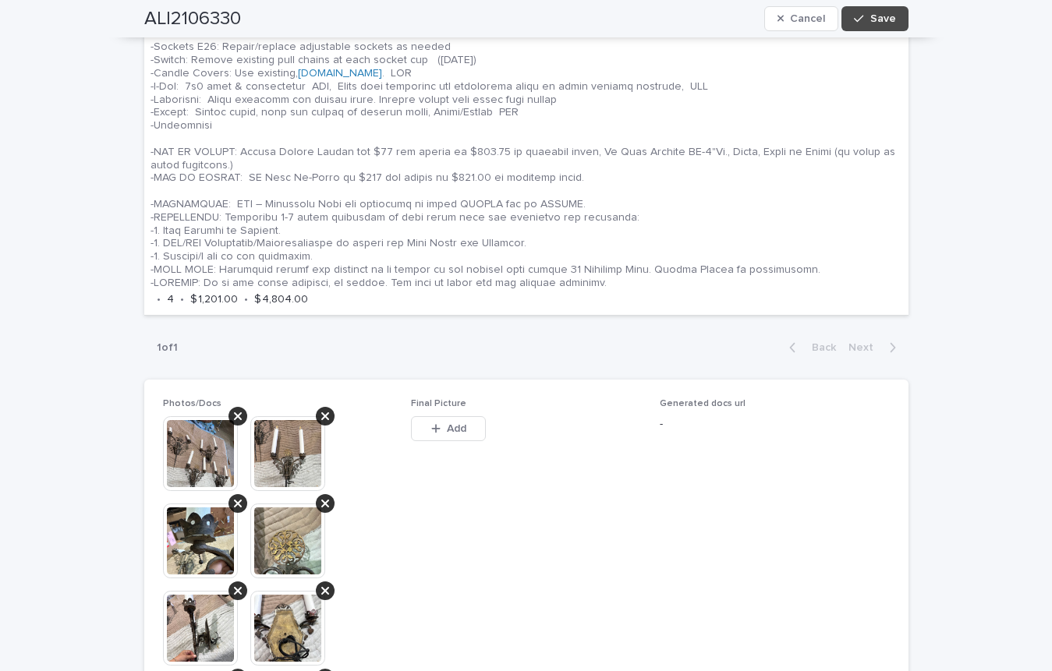
drag, startPoint x: 492, startPoint y: 148, endPoint x: 526, endPoint y: 513, distance: 366.5
click at [489, 145] on p "DRAFT [DATE] WORK SCOPE - REWIRE TO US ELECTRICAL STANDARDS -Disassemble -Socke…" at bounding box center [526, 146] width 752 height 288
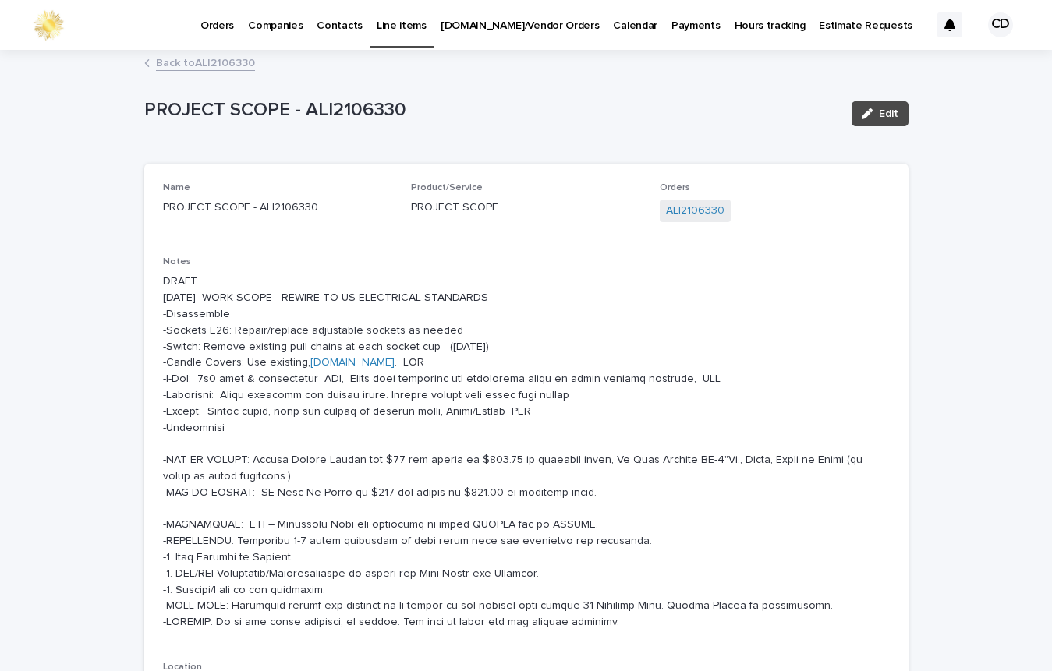
click at [823, 320] on p "DRAFT [DATE] WORK SCOPE - REWIRE TO US ELECTRICAL STANDARDS -Disassemble -Socke…" at bounding box center [526, 452] width 727 height 357
click at [888, 113] on span "Edit" at bounding box center [888, 113] width 19 height 11
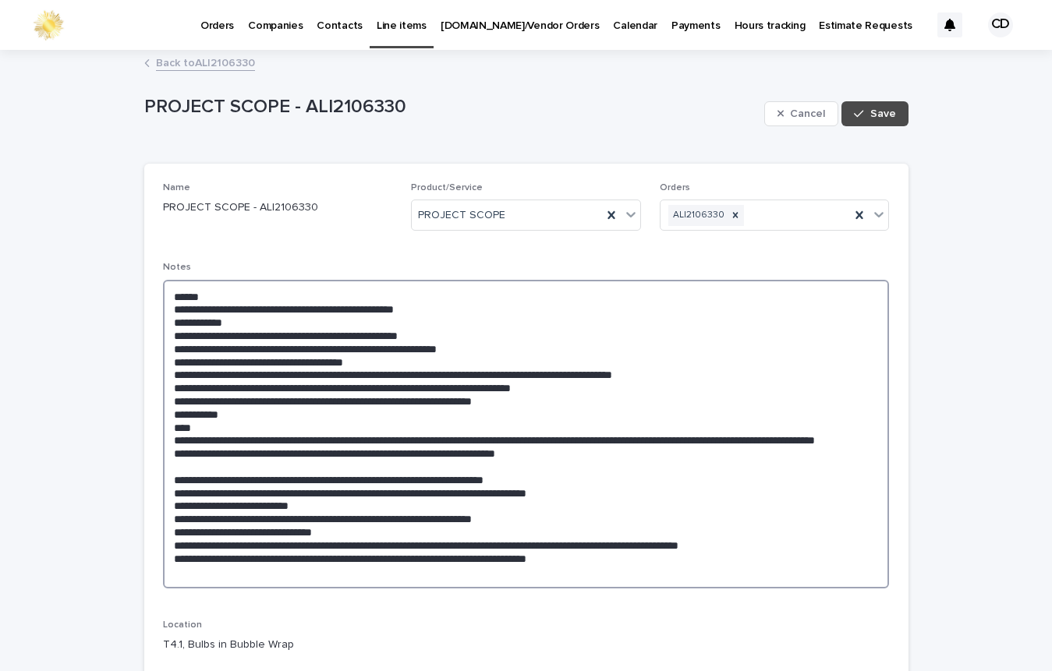
click at [388, 438] on textarea at bounding box center [526, 434] width 727 height 309
click at [480, 439] on textarea at bounding box center [526, 434] width 727 height 309
click at [468, 440] on textarea at bounding box center [526, 434] width 727 height 309
click at [646, 438] on textarea at bounding box center [526, 434] width 727 height 309
click at [451, 463] on textarea at bounding box center [526, 434] width 727 height 309
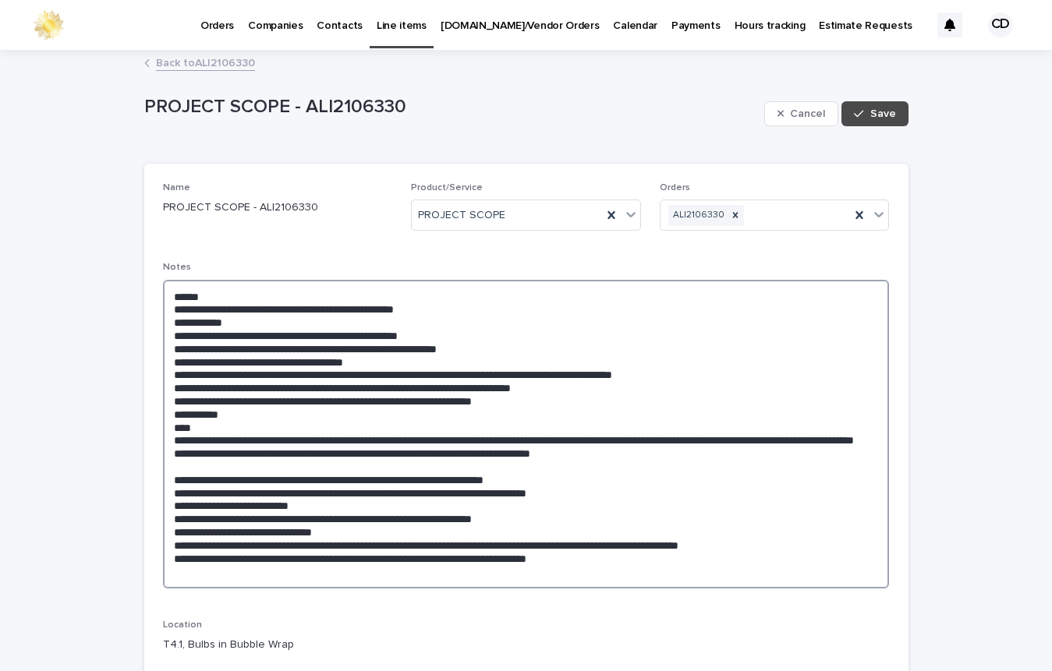
click at [646, 441] on textarea at bounding box center [526, 434] width 727 height 309
click at [616, 469] on textarea at bounding box center [526, 434] width 727 height 309
drag, startPoint x: 164, startPoint y: 492, endPoint x: 635, endPoint y: 494, distance: 470.9
click at [635, 494] on textarea at bounding box center [526, 434] width 727 height 309
click at [204, 430] on textarea at bounding box center [526, 434] width 727 height 309
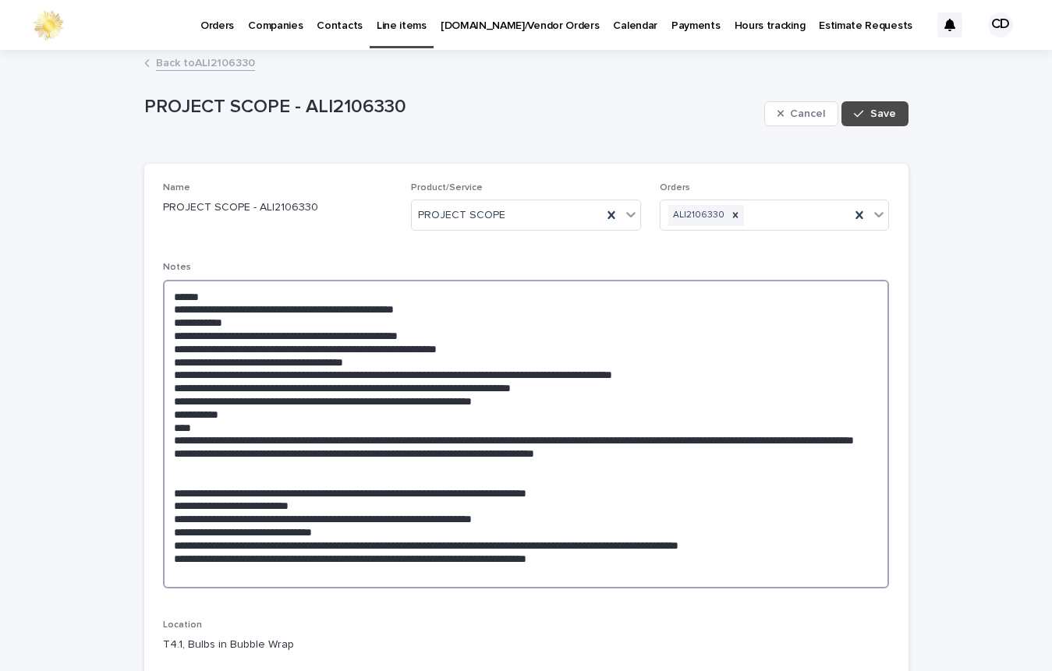
paste textarea "**********"
click at [179, 425] on textarea at bounding box center [526, 434] width 727 height 309
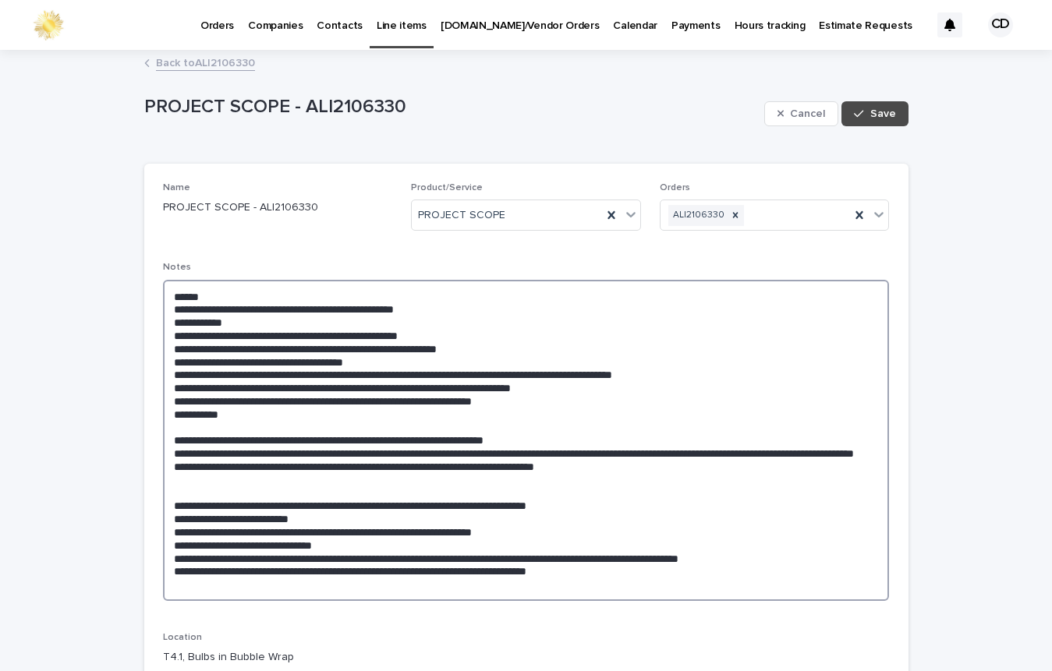
click at [202, 502] on textarea at bounding box center [526, 440] width 727 height 321
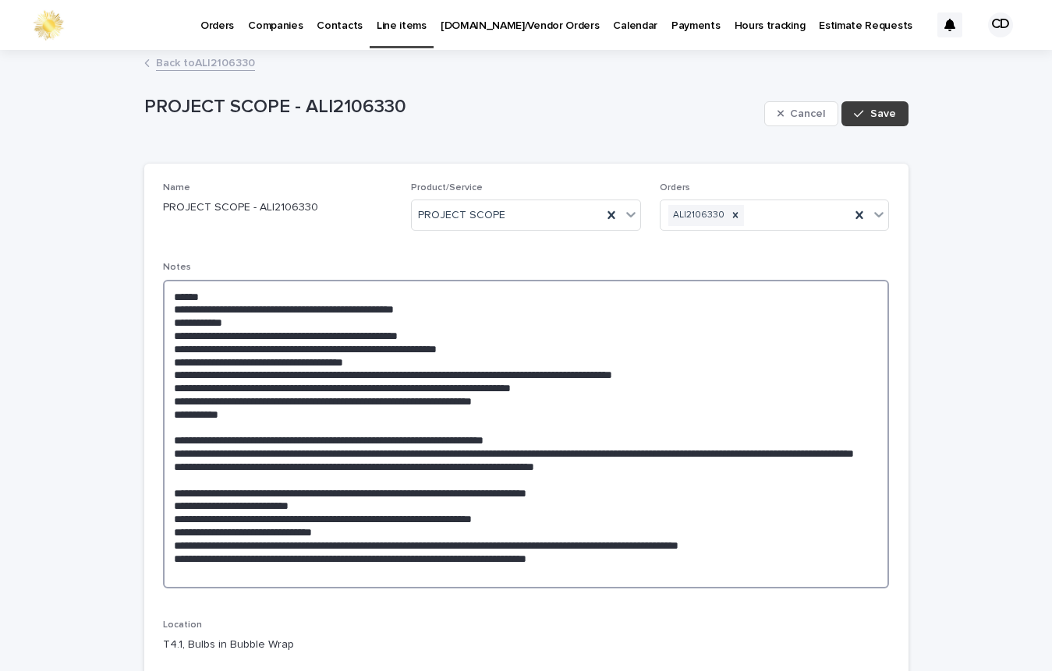
type textarea "**********"
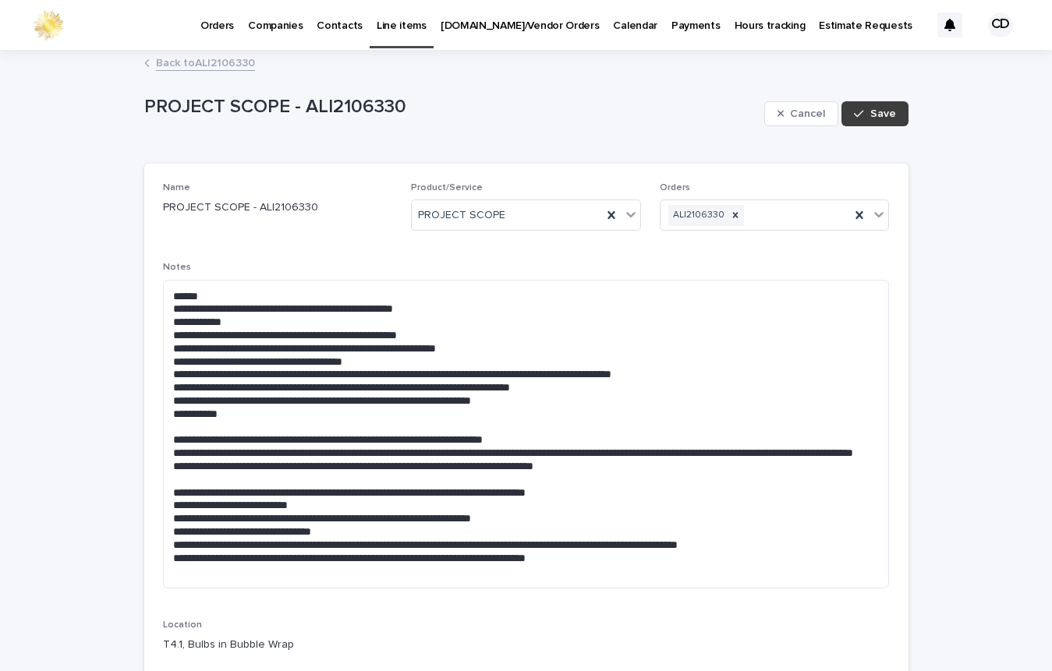
click at [877, 111] on span "Save" at bounding box center [883, 113] width 26 height 11
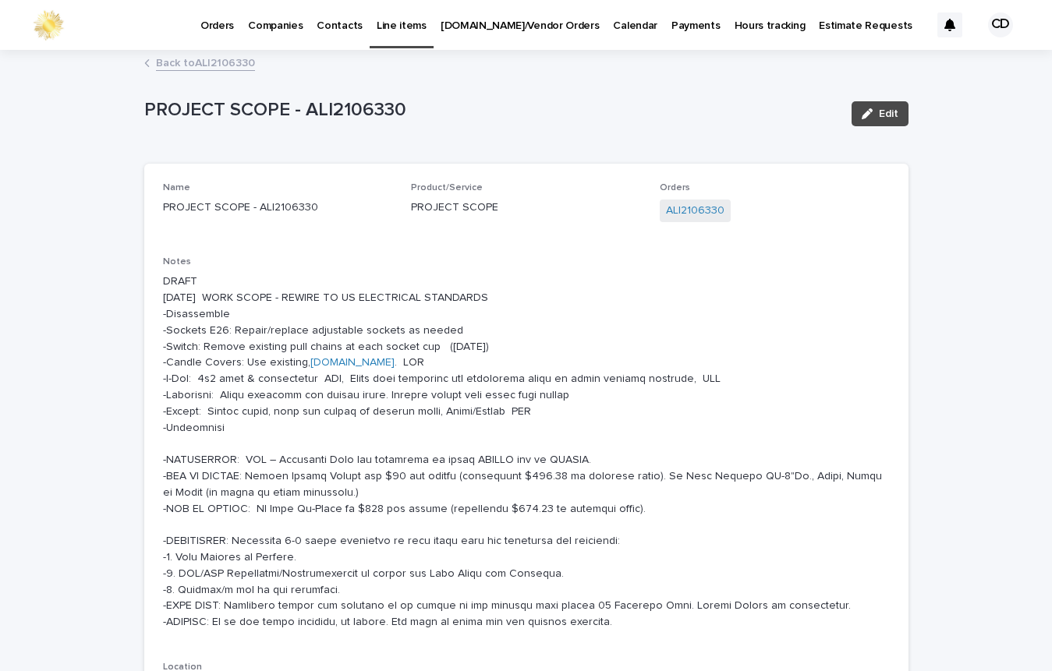
click at [217, 61] on link "Back to ALI2106330" at bounding box center [205, 62] width 99 height 18
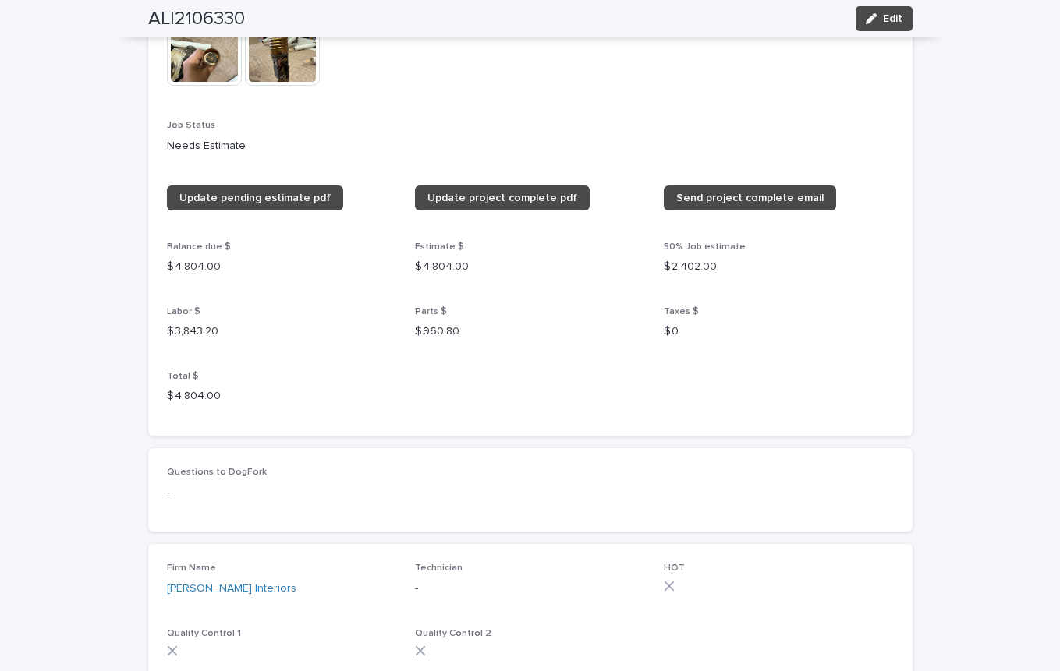
scroll to position [1944, 0]
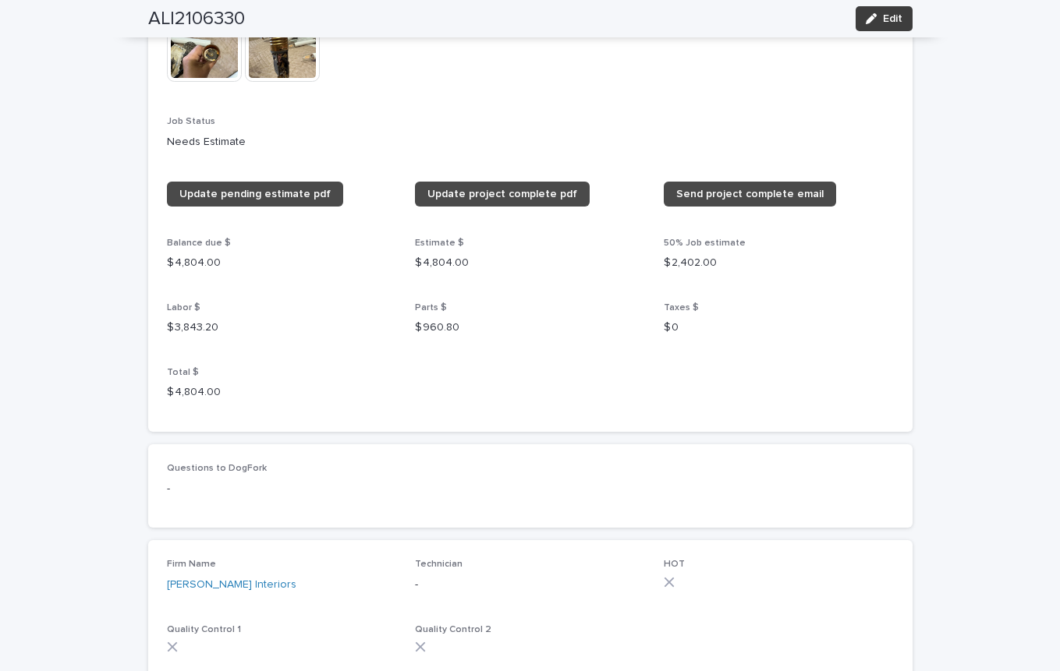
click at [883, 16] on span "Edit" at bounding box center [892, 18] width 19 height 11
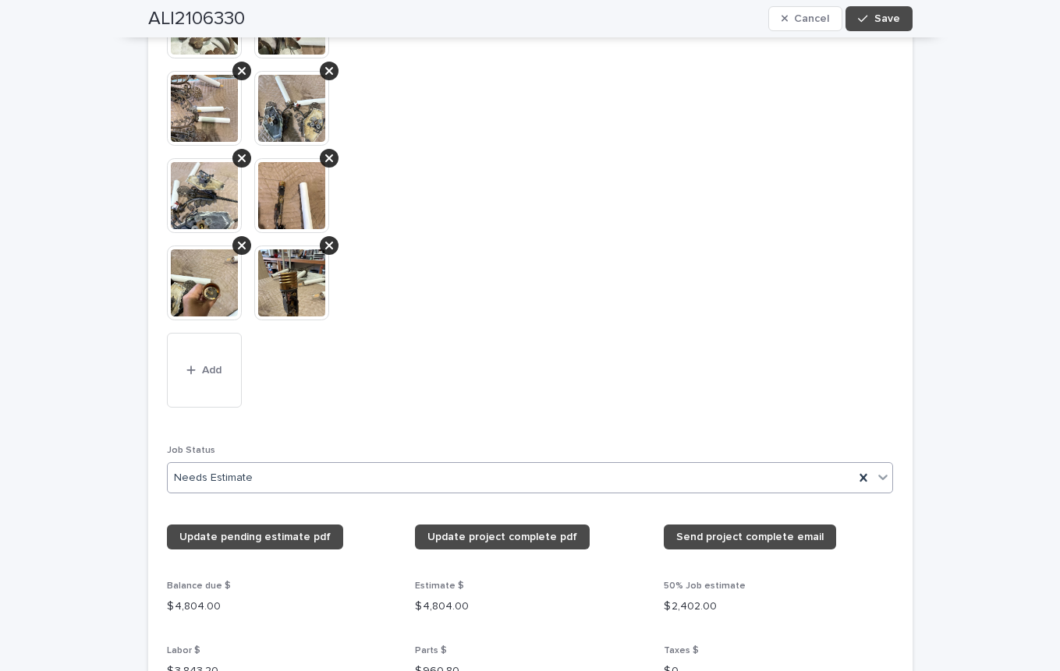
click at [877, 472] on icon at bounding box center [883, 477] width 16 height 16
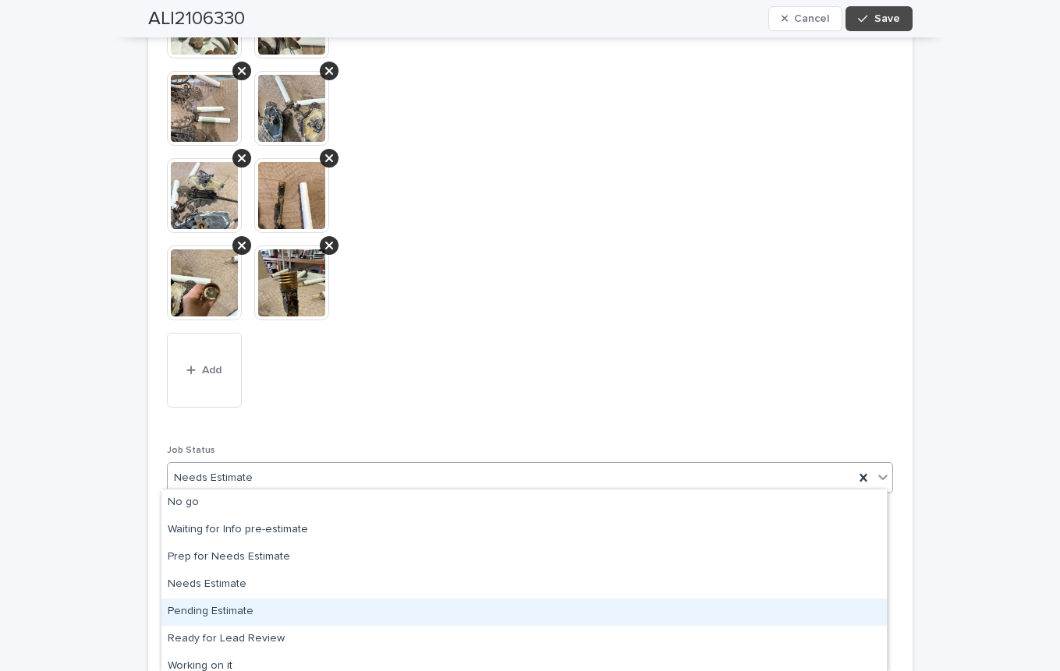
click at [246, 612] on div "Pending Estimate" at bounding box center [523, 612] width 725 height 27
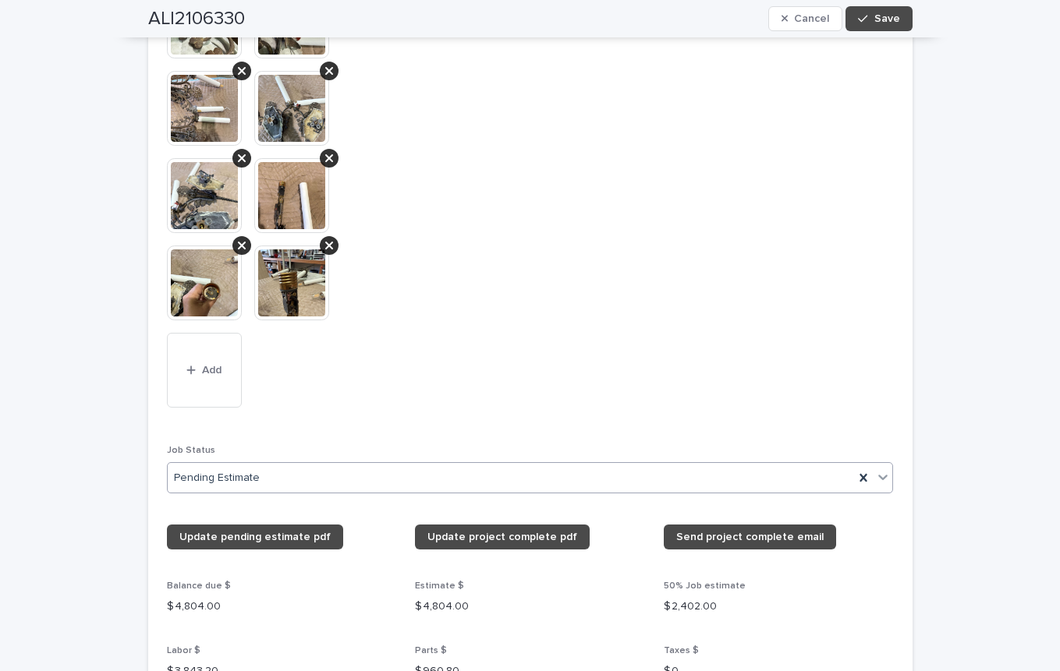
drag, startPoint x: 889, startPoint y: 16, endPoint x: 911, endPoint y: 17, distance: 21.8
click at [889, 16] on span "Save" at bounding box center [887, 18] width 26 height 11
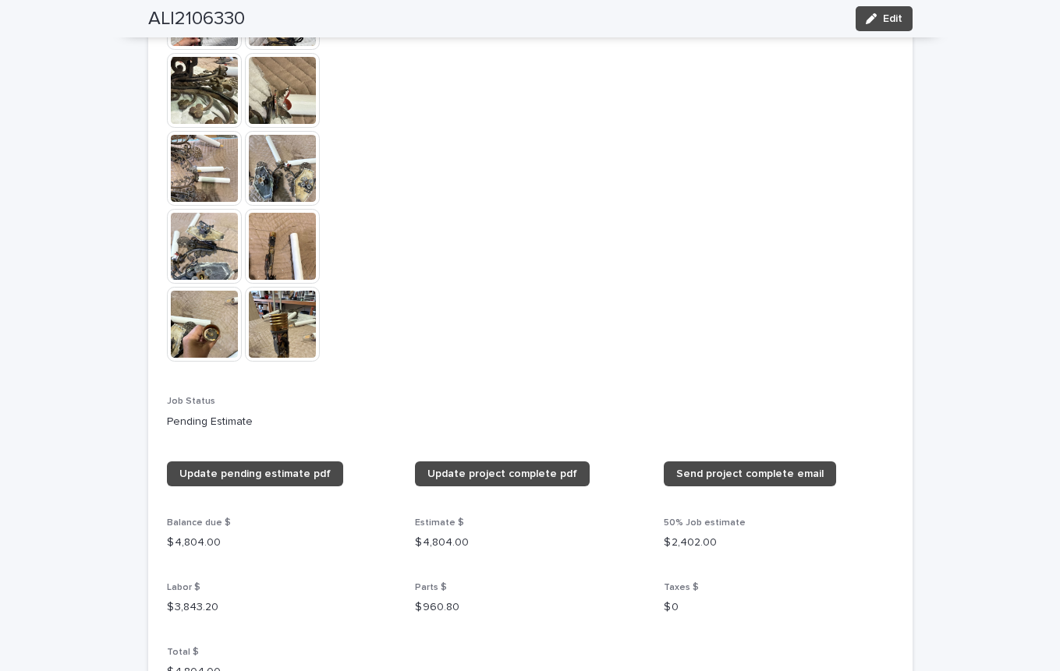
scroll to position [0, 0]
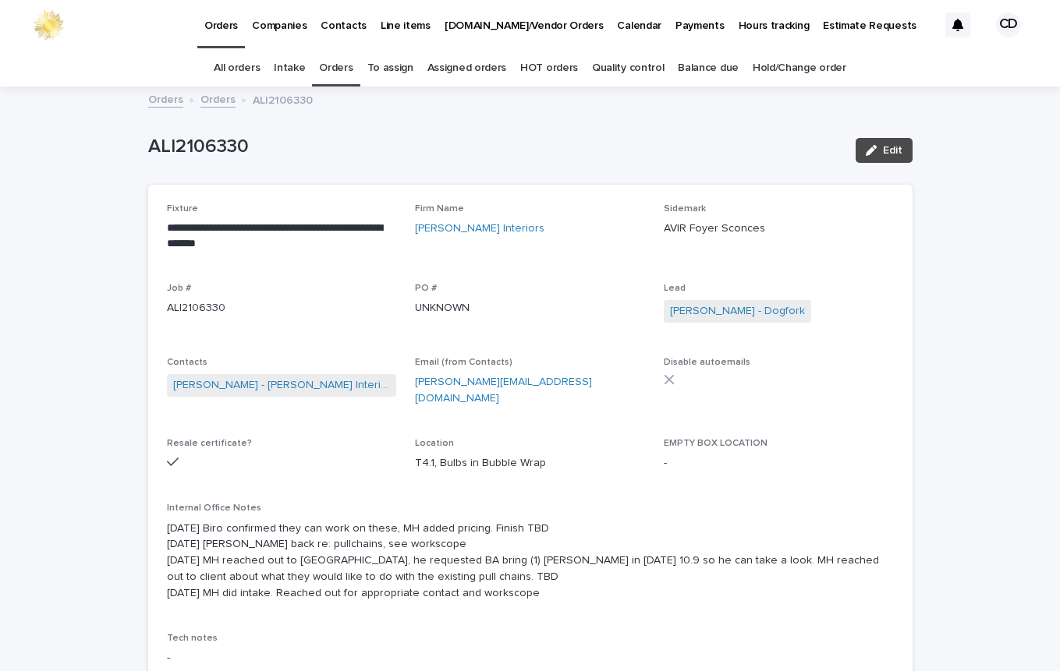
click at [336, 64] on link "Orders" at bounding box center [336, 68] width 34 height 37
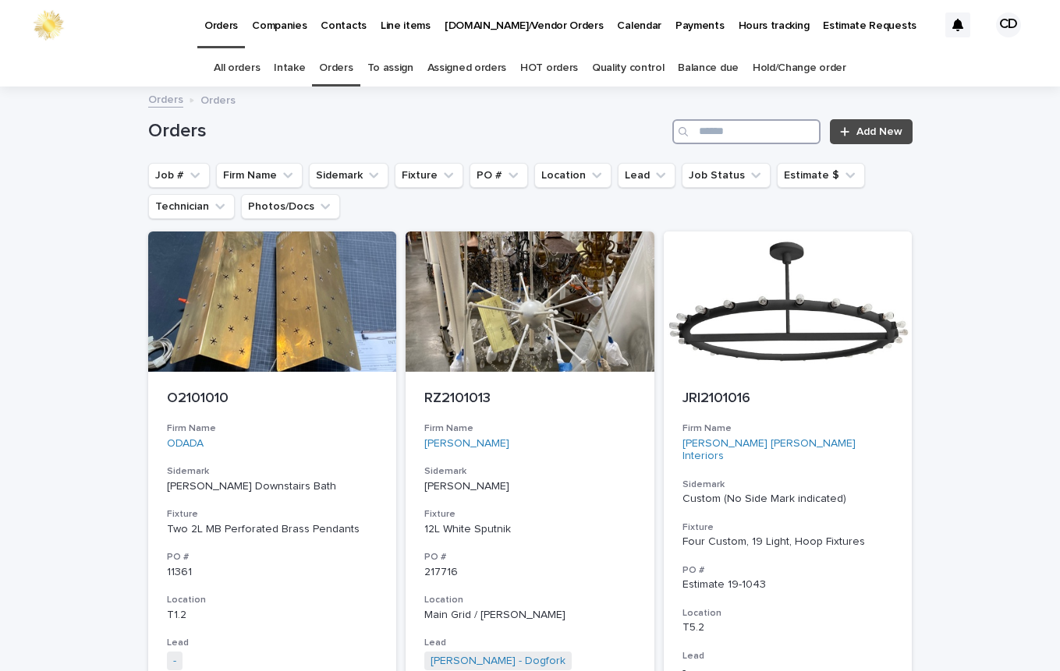
click at [759, 133] on input "Search" at bounding box center [746, 131] width 148 height 25
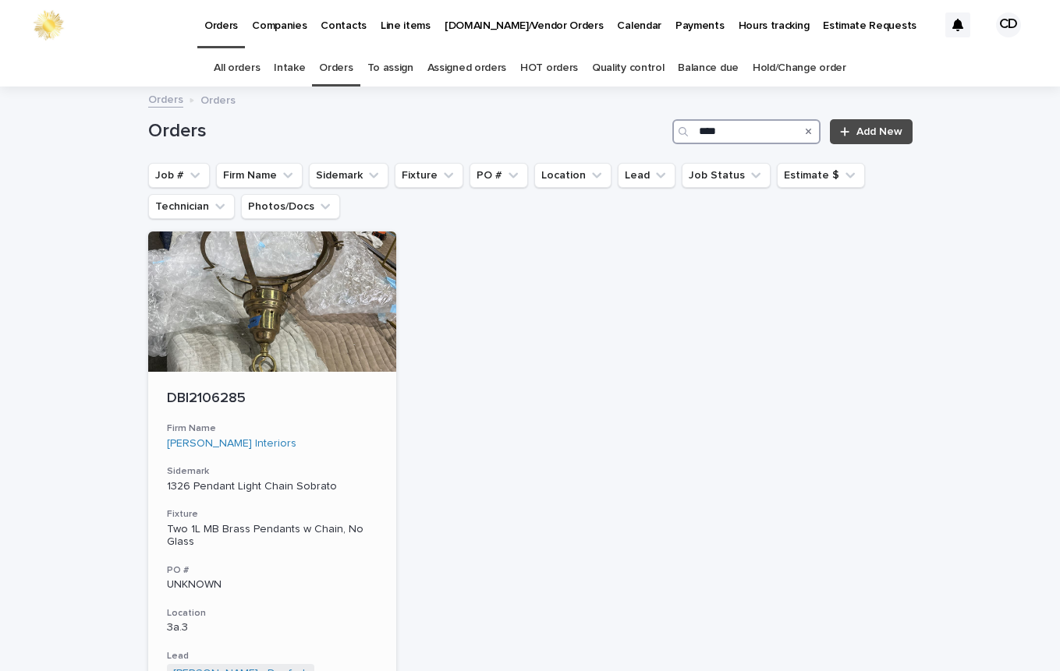
type input "****"
click at [323, 422] on div "DBI2106285 Firm Name [PERSON_NAME] Interiors Sidemark 1326 Pendant Light Chain …" at bounding box center [272, 601] width 249 height 459
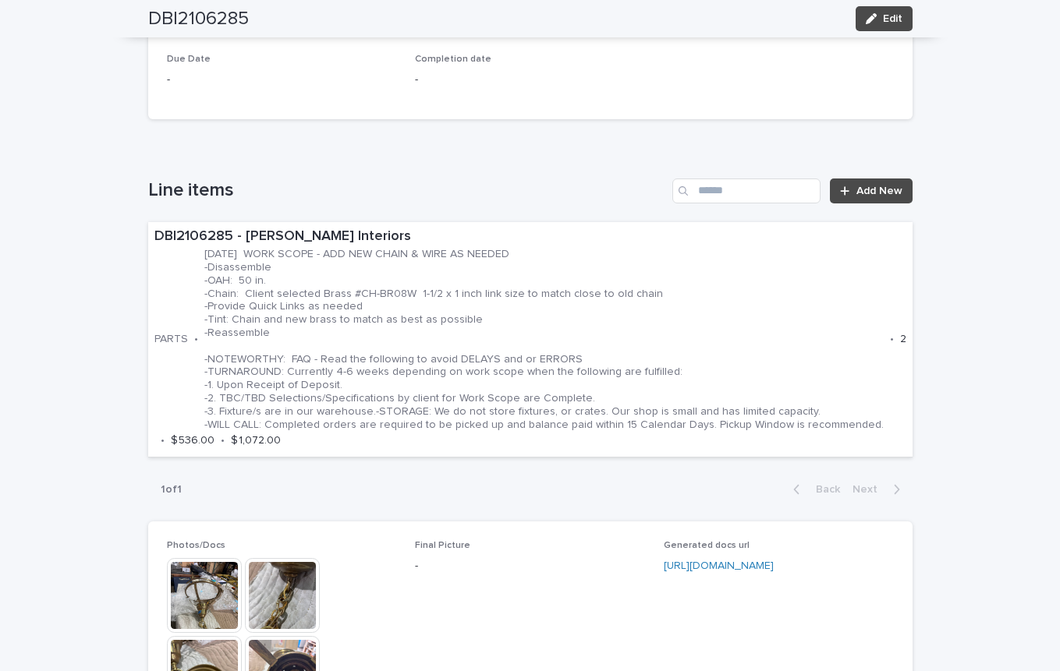
scroll to position [834, 0]
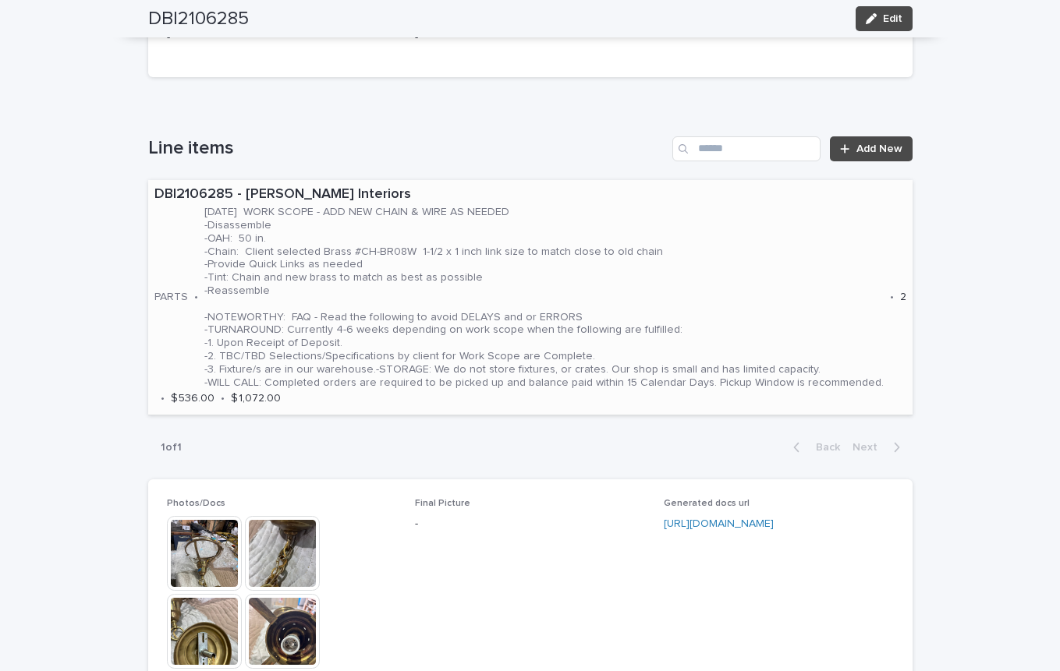
click at [724, 288] on p "[DATE] WORK SCOPE - ADD NEW CHAIN & WIRE AS NEEDED -Disassemble -OAH: 50 in. -C…" at bounding box center [543, 297] width 679 height 183
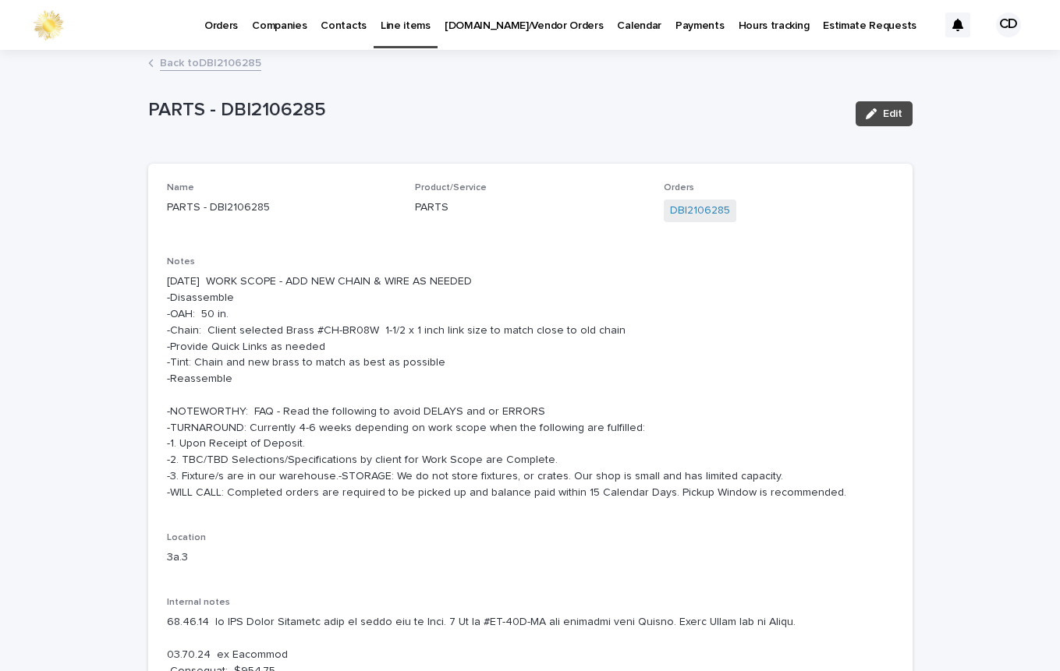
click at [221, 62] on link "Back to DBI2106285" at bounding box center [210, 62] width 101 height 18
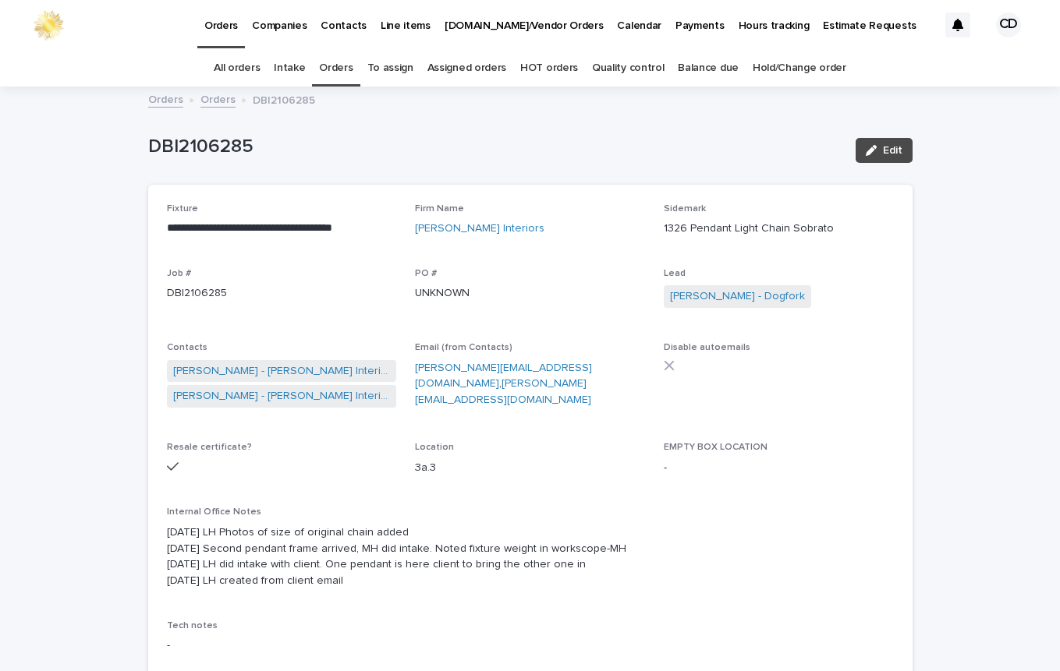
scroll to position [50, 0]
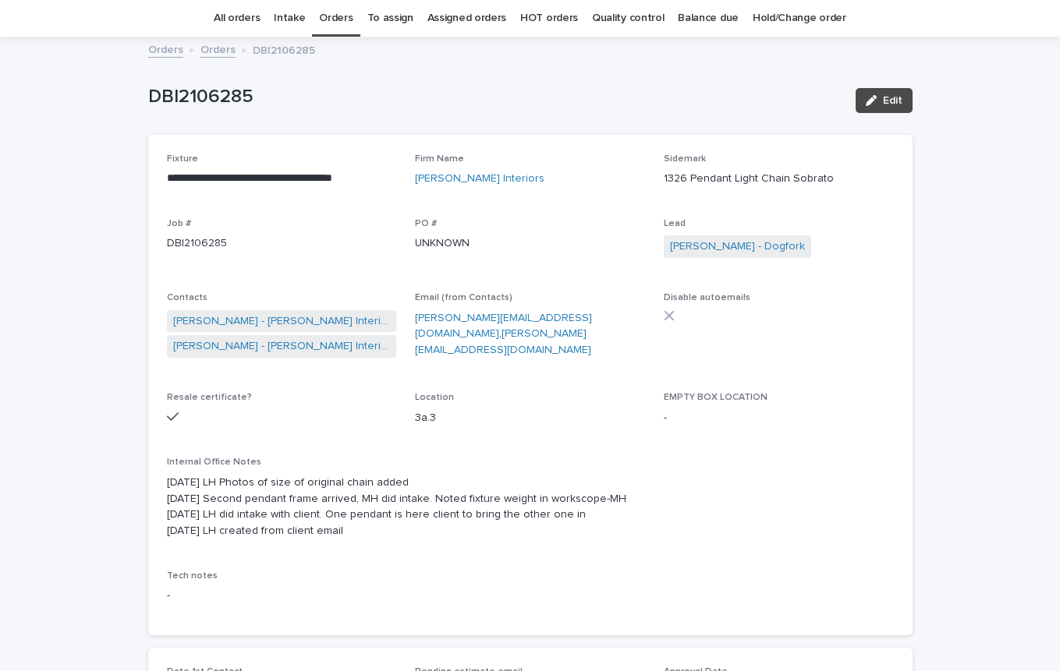
click at [338, 19] on link "Orders" at bounding box center [336, 18] width 34 height 37
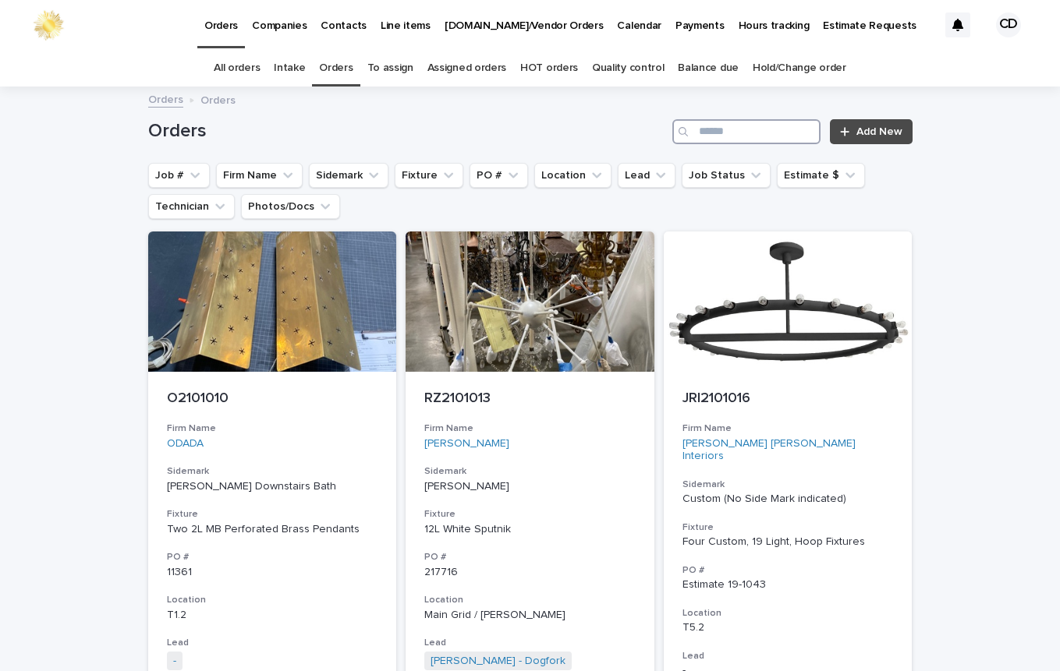
click at [739, 129] on input "Search" at bounding box center [746, 131] width 148 height 25
click at [777, 135] on input "Search" at bounding box center [746, 131] width 148 height 25
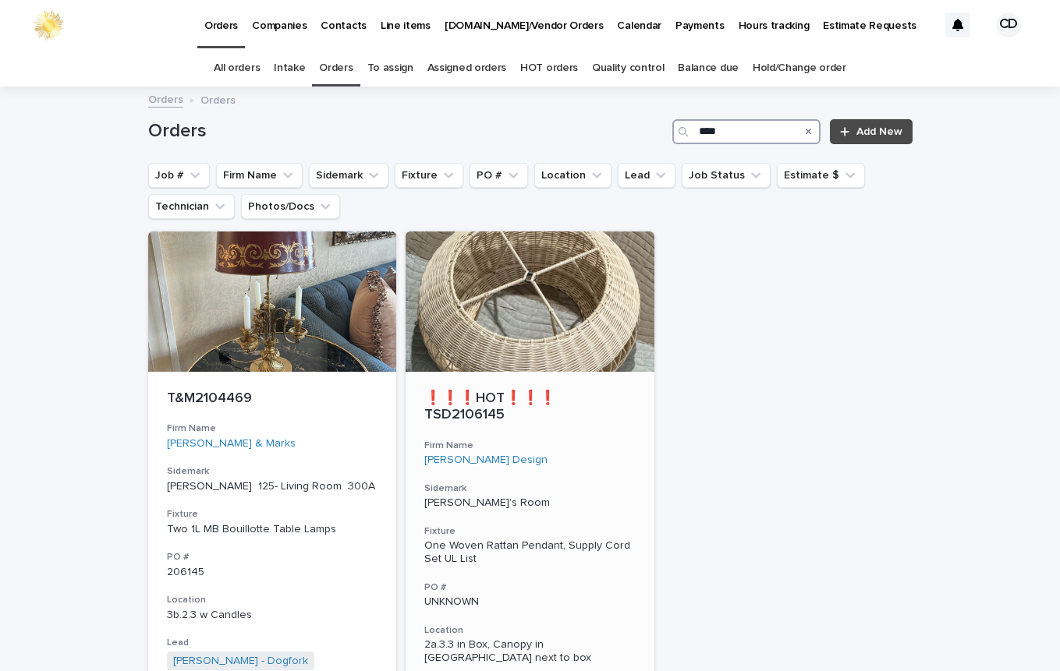
type input "****"
click at [592, 440] on h3 "Firm Name" at bounding box center [529, 446] width 211 height 12
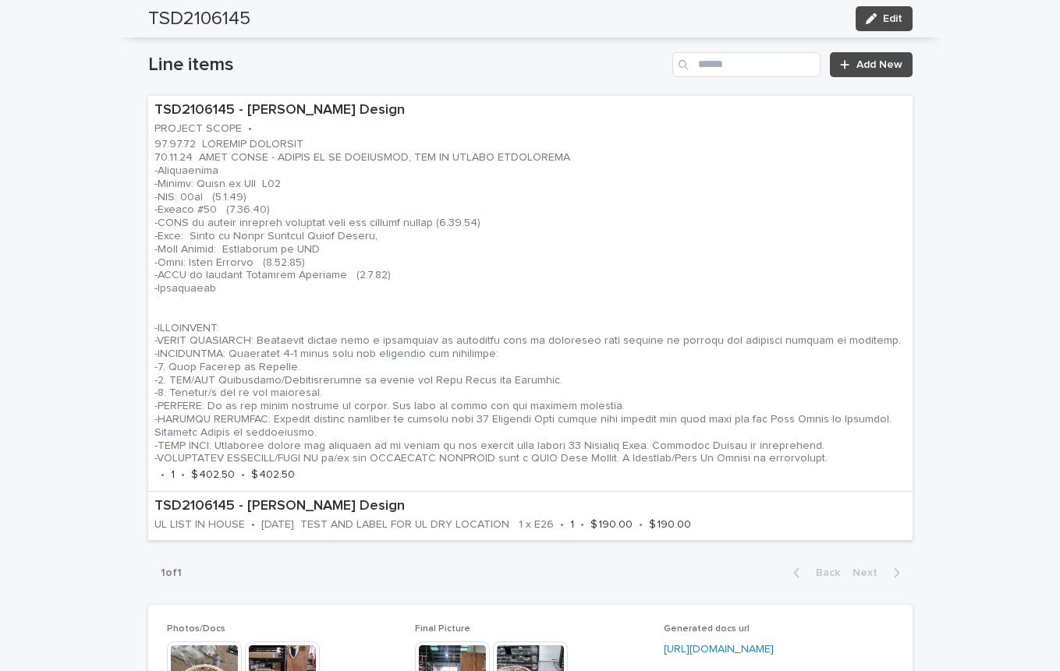
scroll to position [1030, 0]
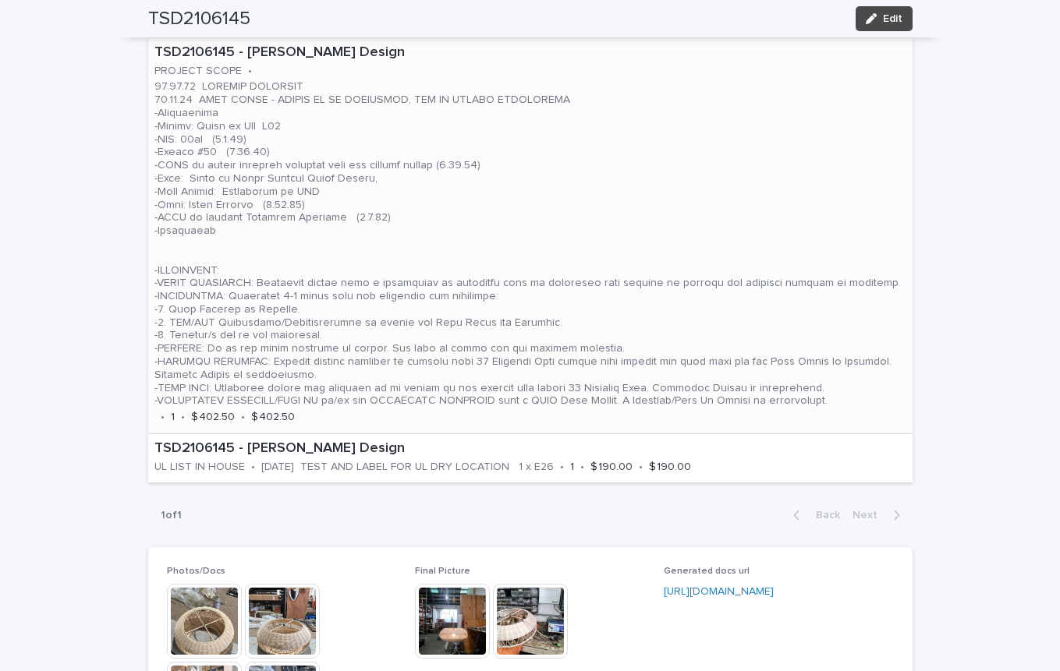
click at [658, 150] on p at bounding box center [530, 243] width 752 height 327
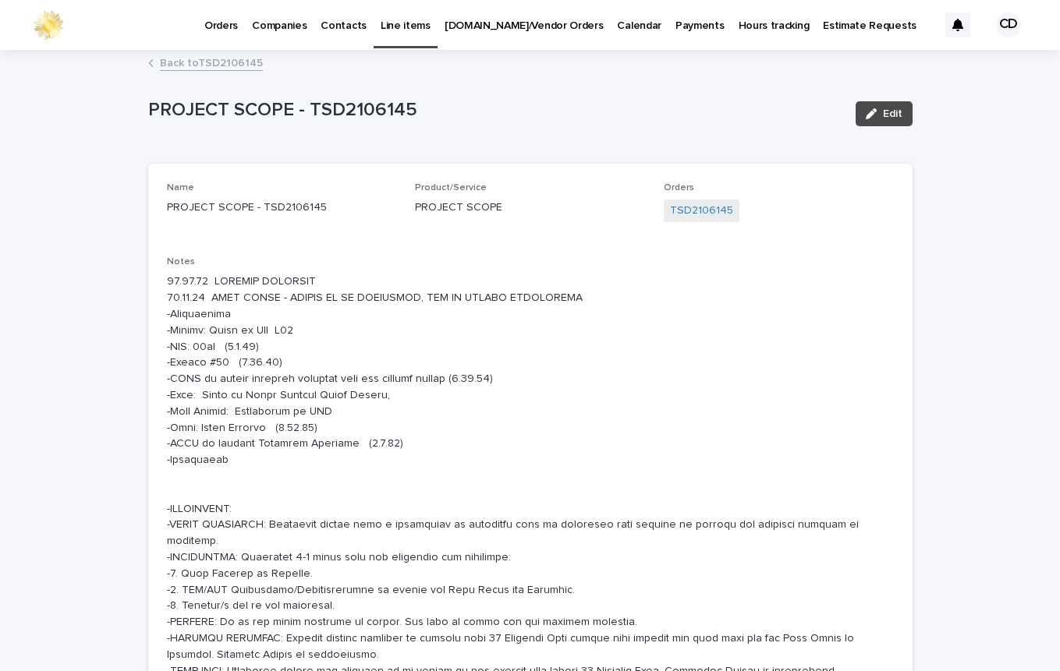
click at [219, 63] on link "Back to TSD2106145" at bounding box center [211, 62] width 103 height 18
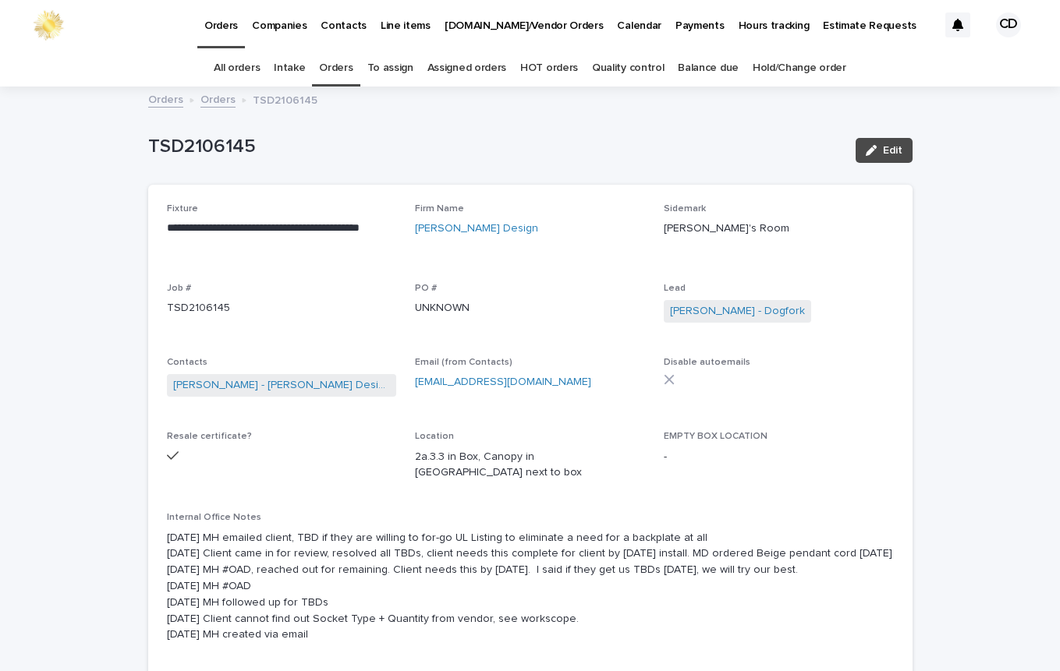
scroll to position [50, 0]
